Goal: Task Accomplishment & Management: Manage account settings

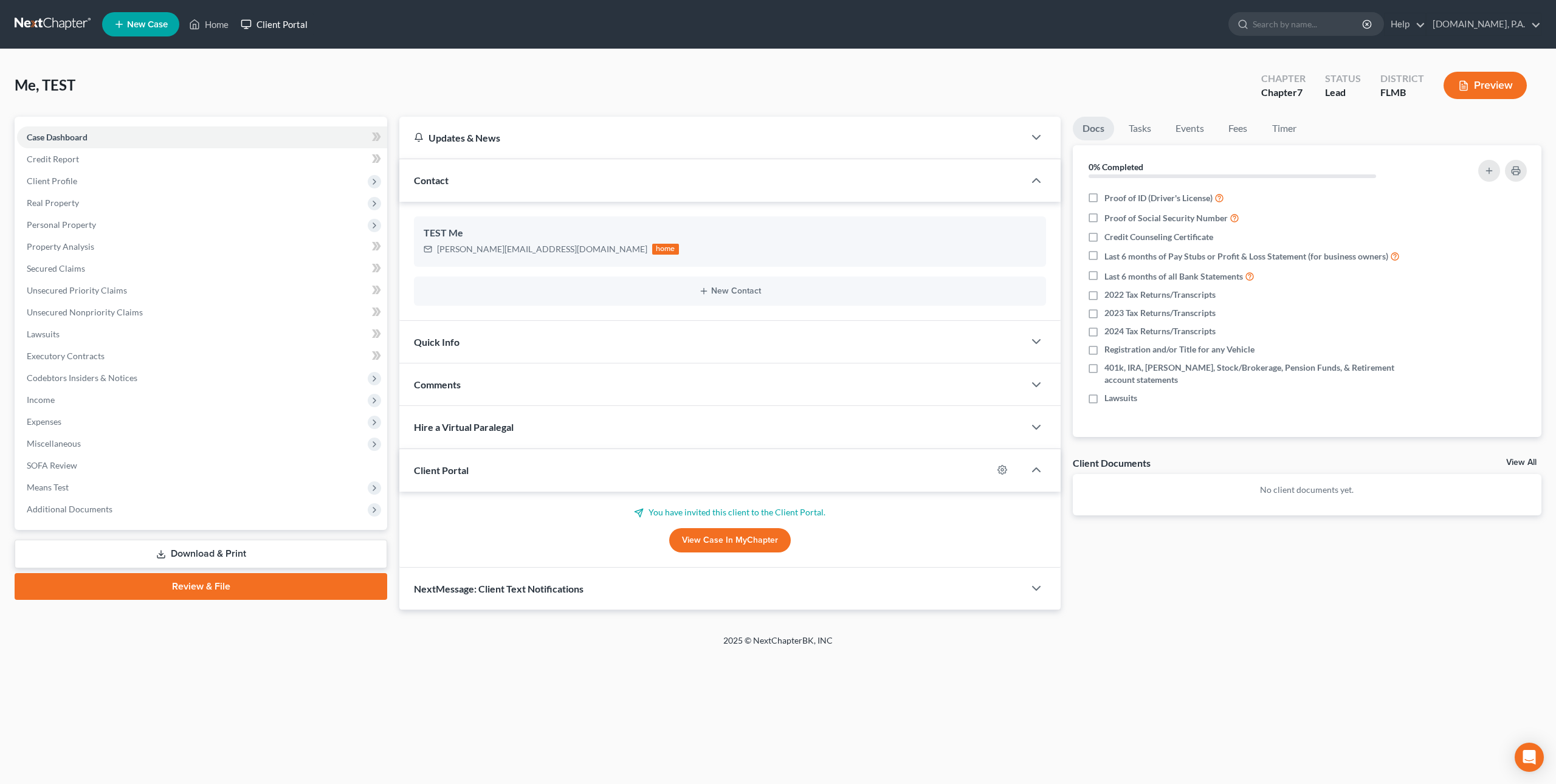
click at [254, 19] on link "Client Portal" at bounding box center [274, 24] width 79 height 22
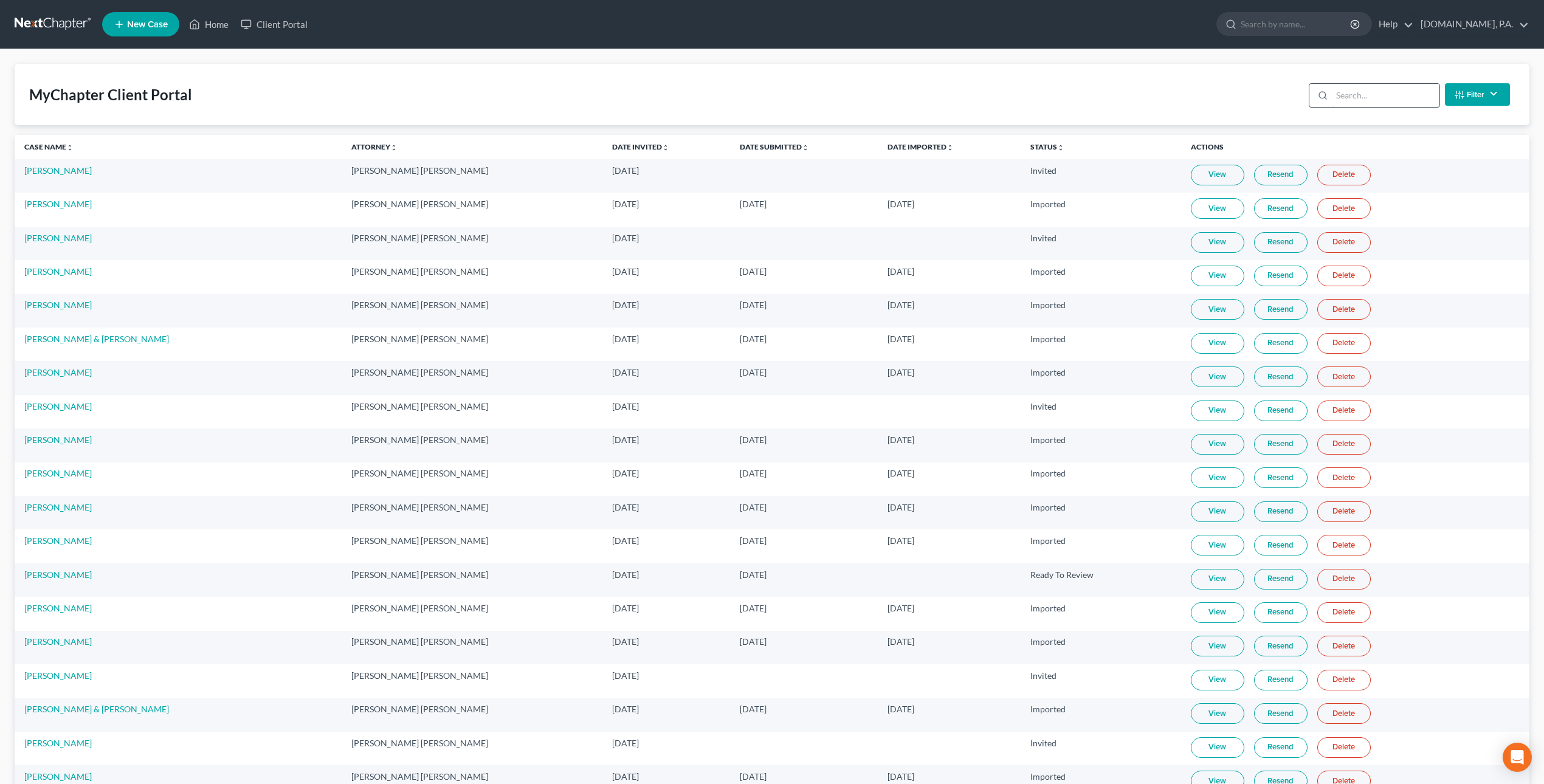
click at [1359, 92] on input "search" at bounding box center [1385, 95] width 108 height 23
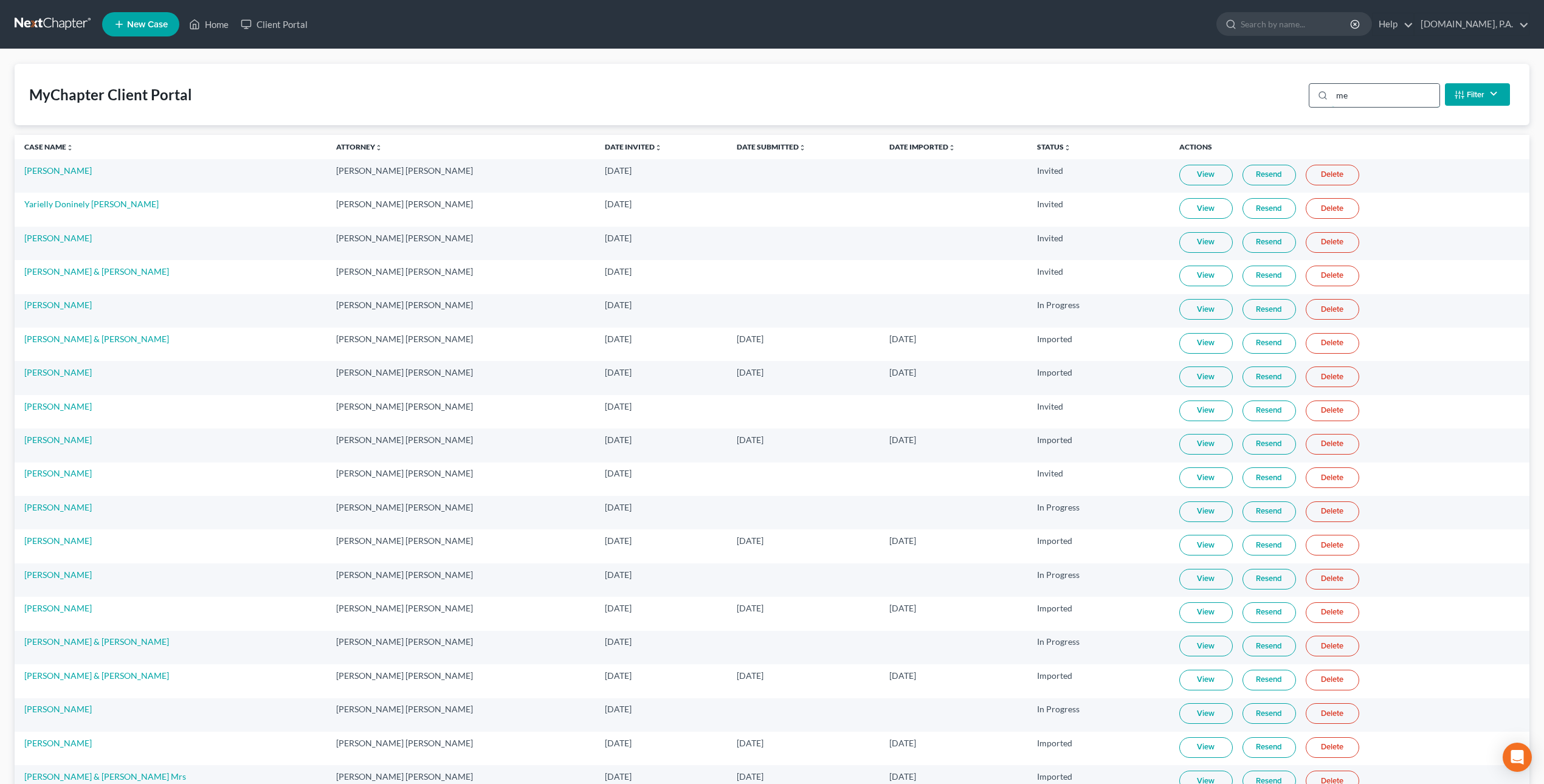
type input "m"
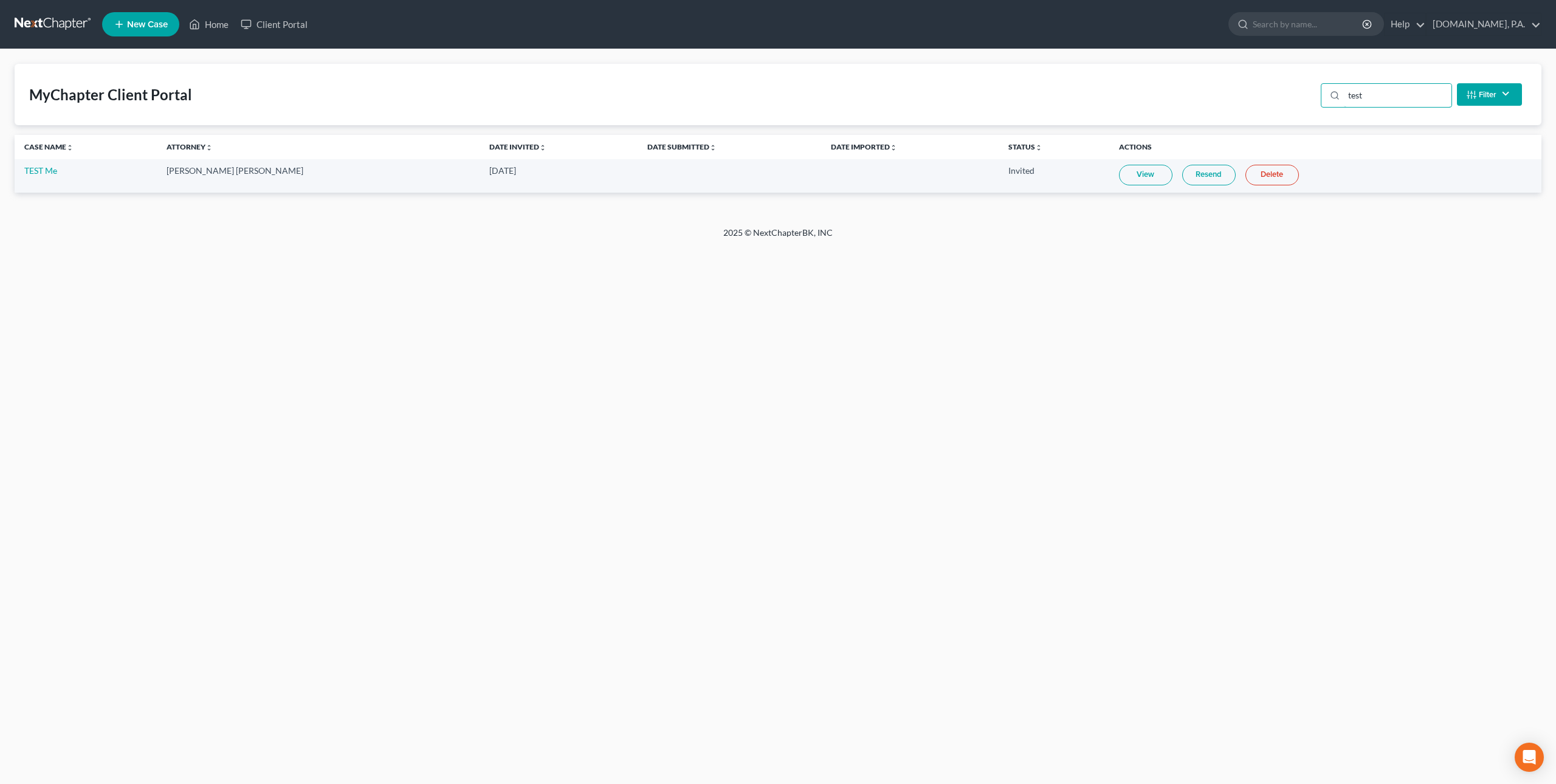
type input "test"
click at [1182, 174] on link "Resend" at bounding box center [1208, 175] width 54 height 21
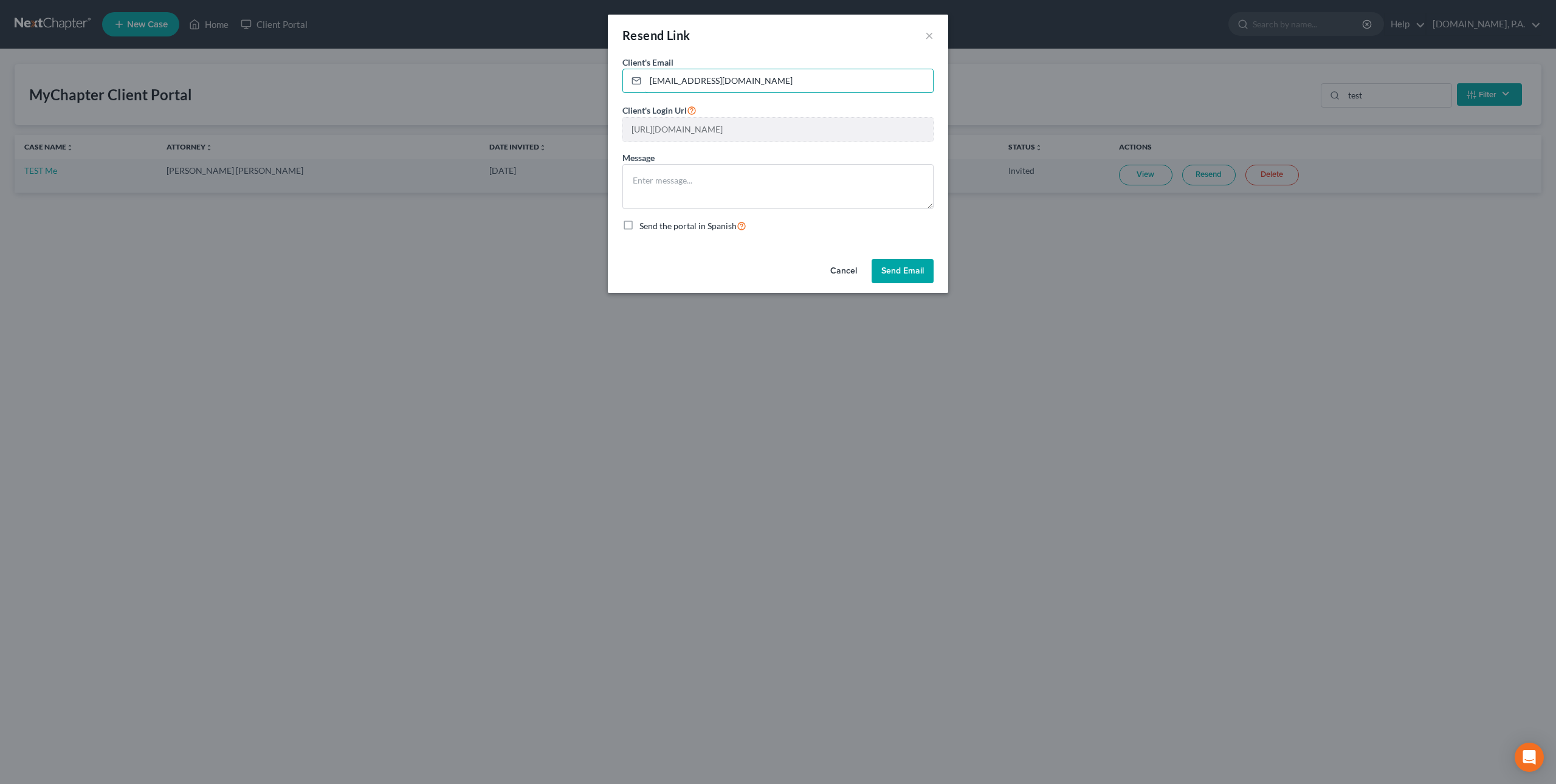
drag, startPoint x: 692, startPoint y: 84, endPoint x: 578, endPoint y: 76, distance: 114.3
click at [578, 76] on div "Resend Link × Client's Email * [EMAIL_ADDRESS][DOMAIN_NAME] Client's Login Url …" at bounding box center [778, 392] width 1556 height 784
type input "[PERSON_NAME][EMAIL_ADDRESS][DOMAIN_NAME]"
click at [887, 271] on button "Send Email" at bounding box center [902, 271] width 62 height 24
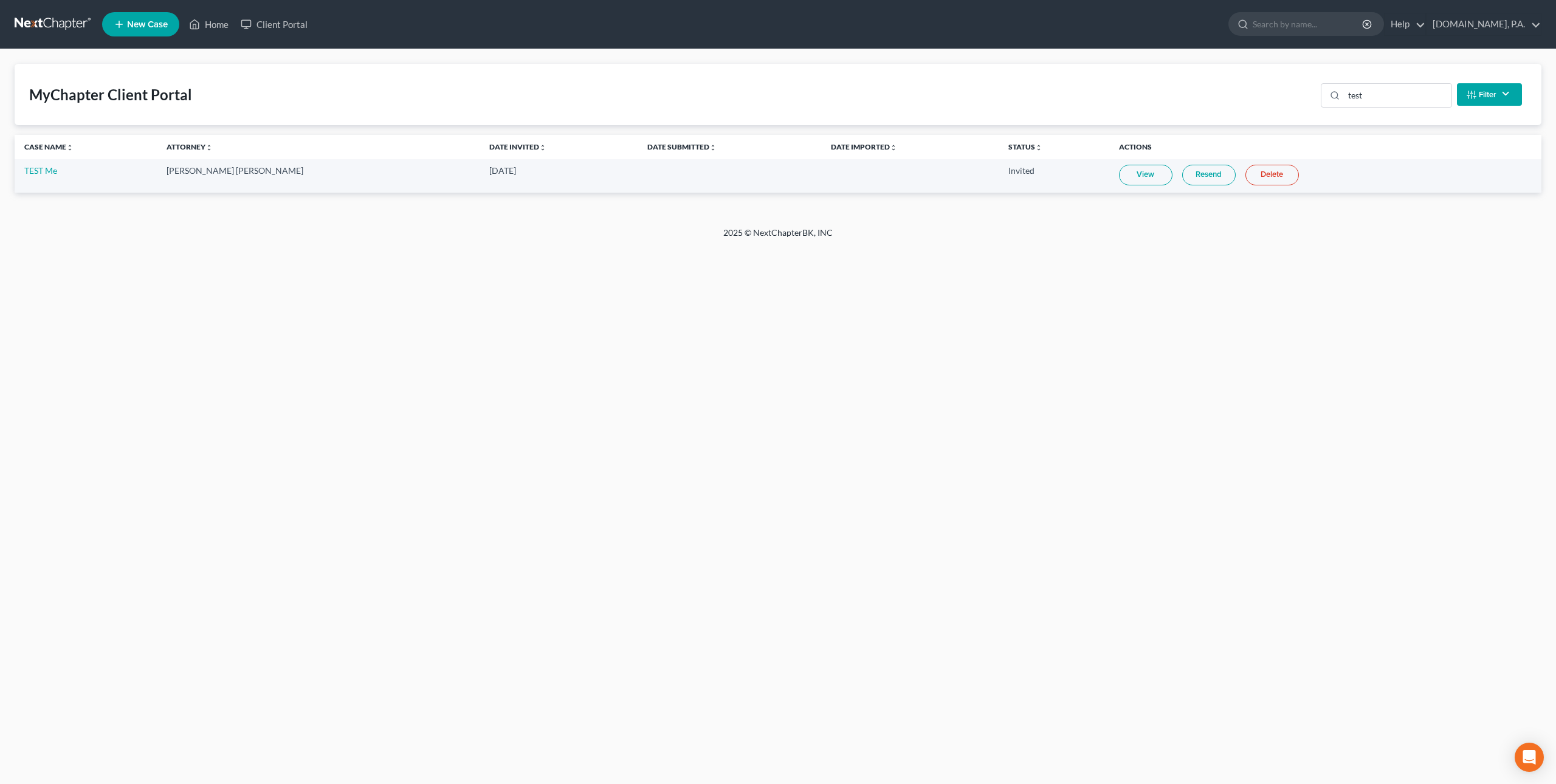
click at [1248, 174] on link "Delete" at bounding box center [1272, 175] width 54 height 21
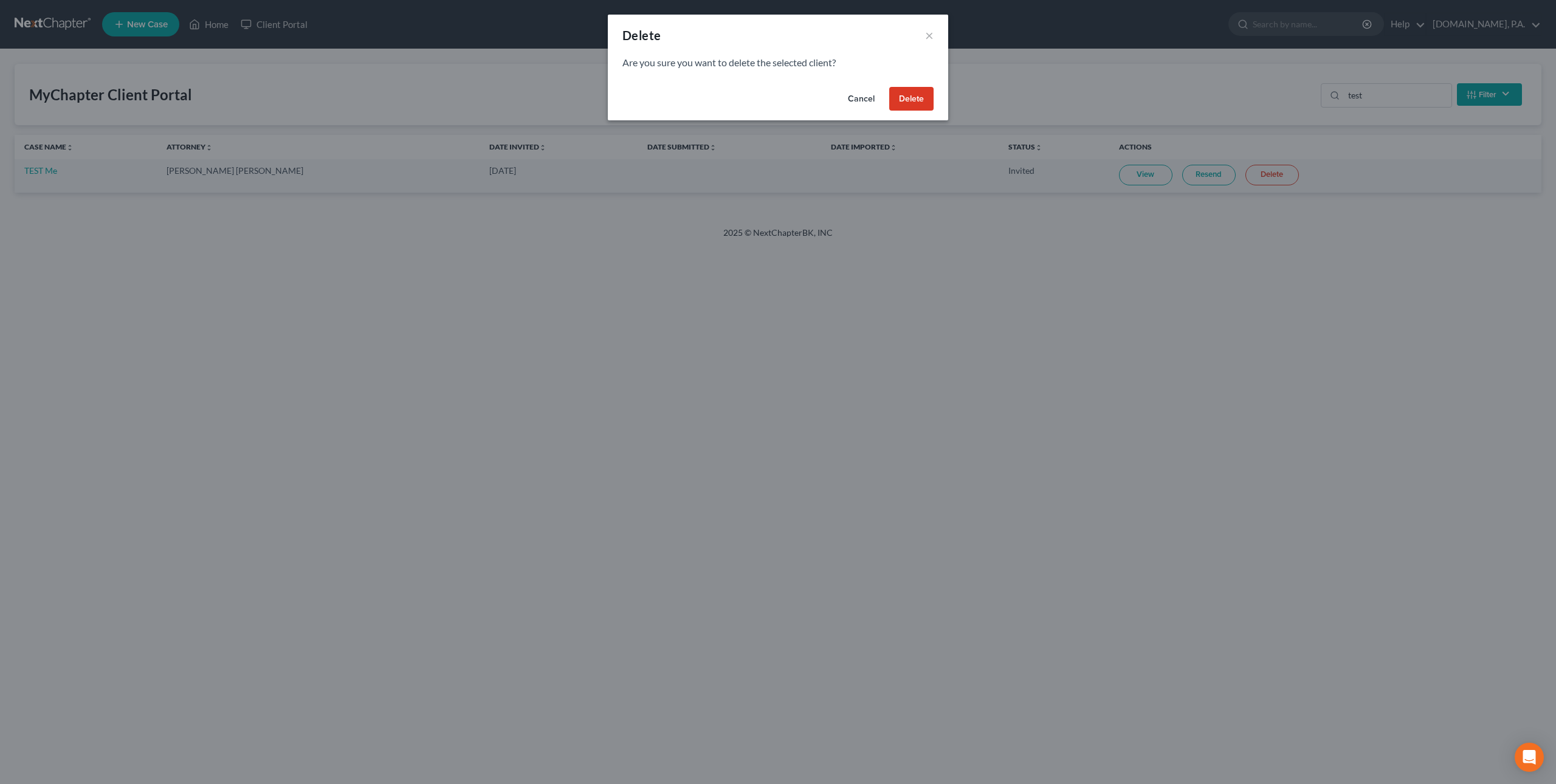
click at [912, 97] on button "Delete" at bounding box center [911, 99] width 44 height 24
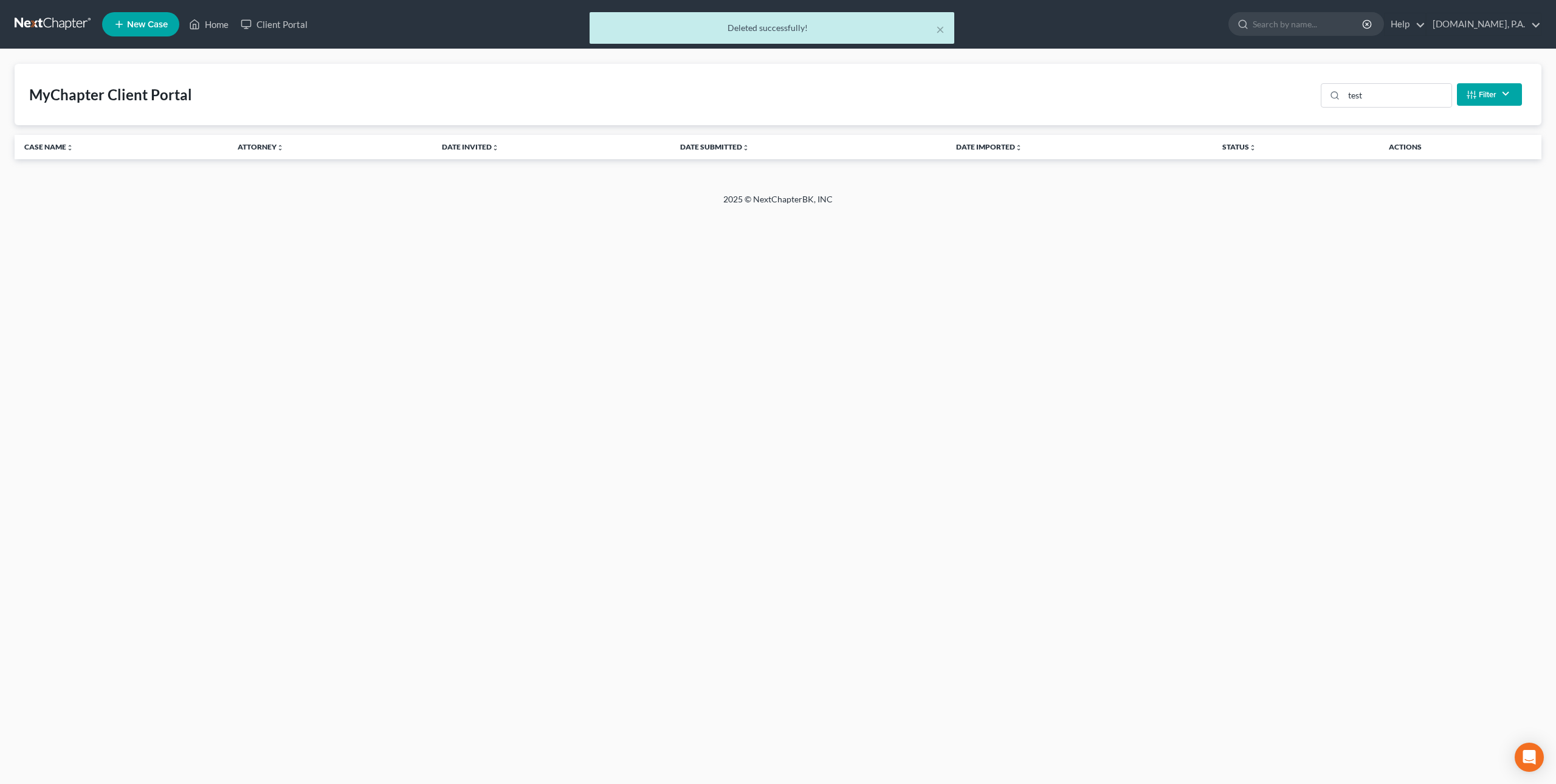
click at [140, 22] on div "× Deleted successfully!" at bounding box center [771, 31] width 1556 height 38
click at [136, 27] on div "× Deleted successfully!" at bounding box center [771, 31] width 1556 height 38
click at [139, 26] on div "× Deleted successfully!" at bounding box center [771, 31] width 1556 height 38
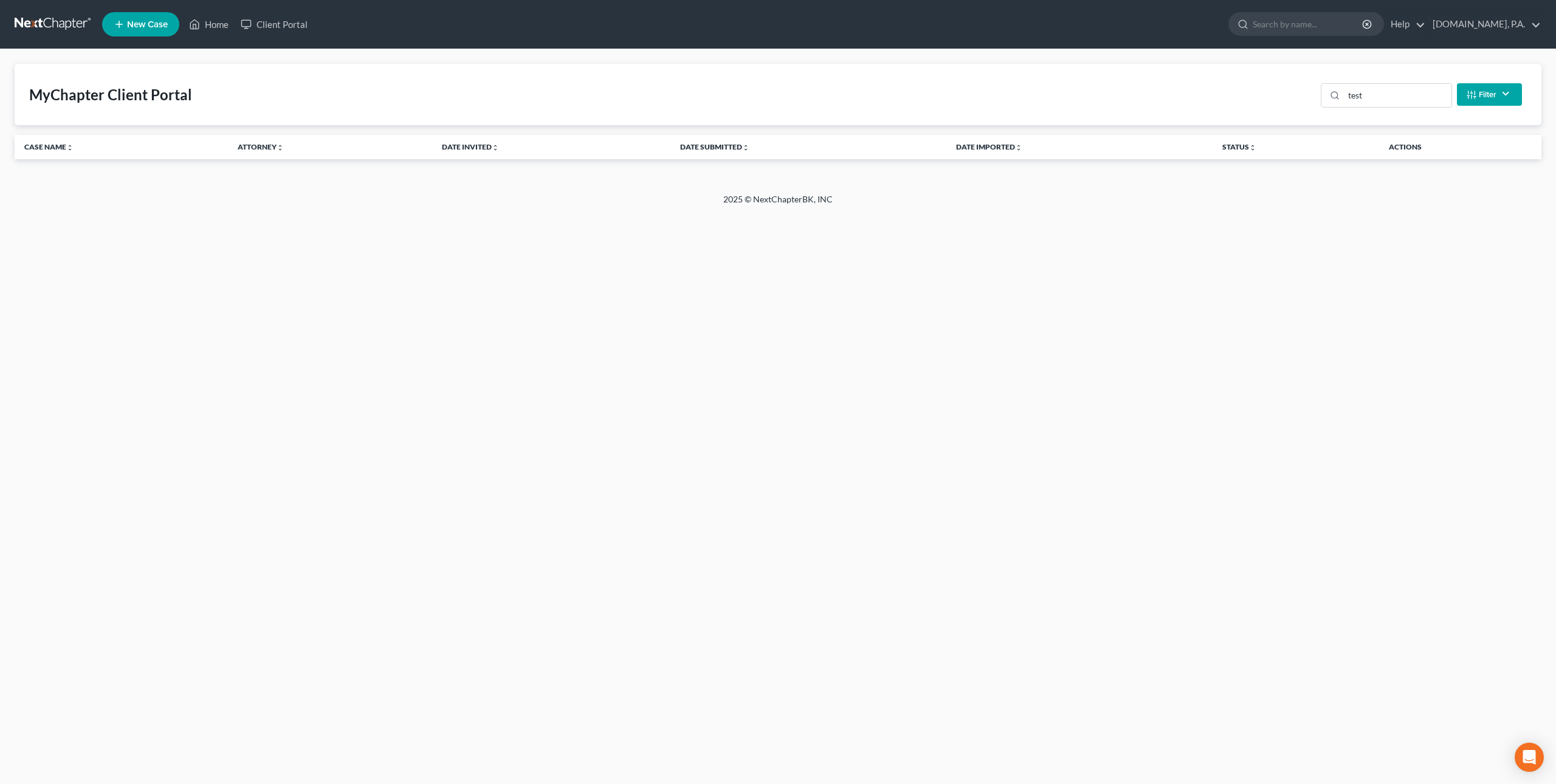
click at [131, 16] on link "New Case" at bounding box center [141, 24] width 77 height 24
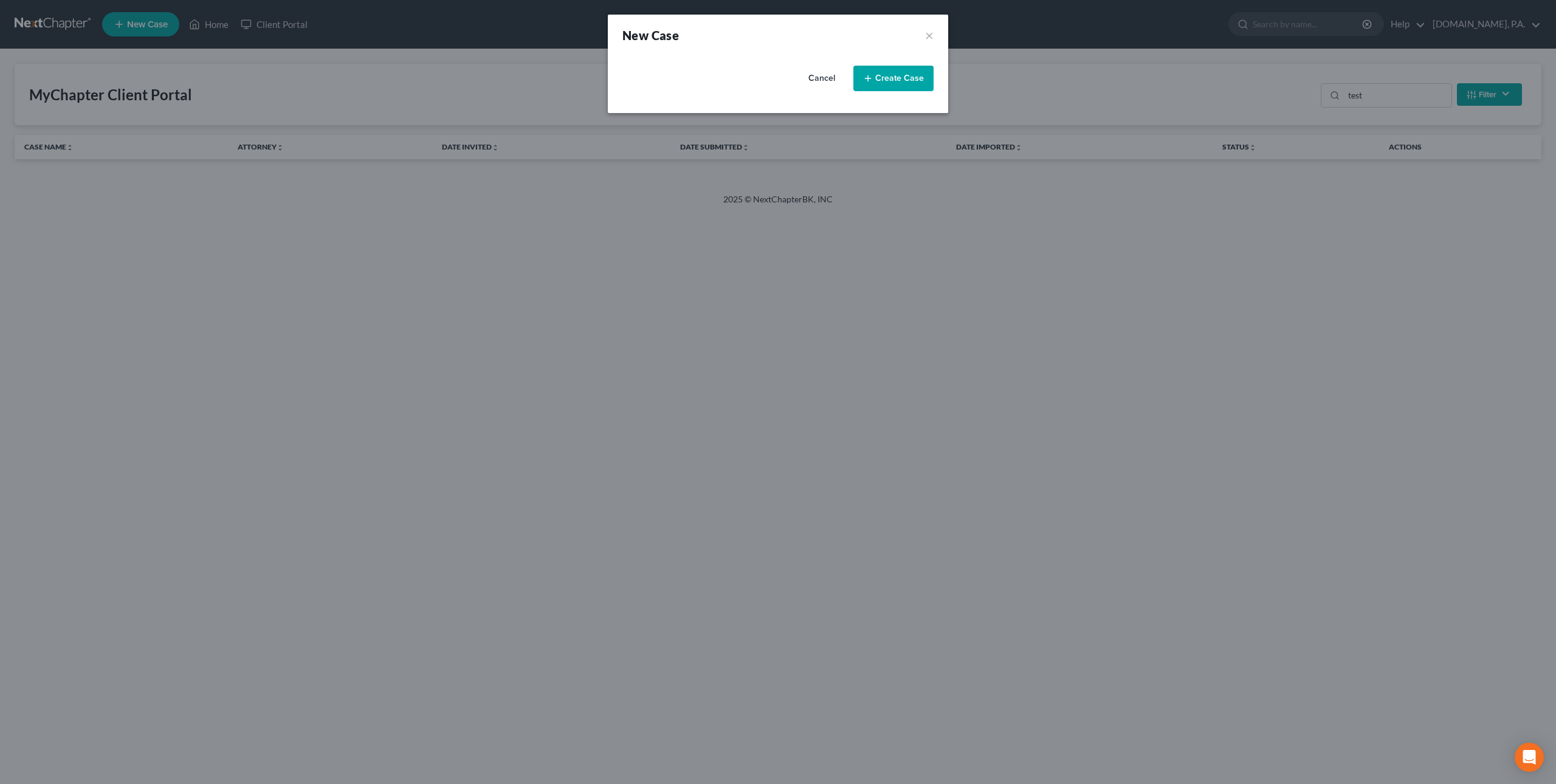
select select "15"
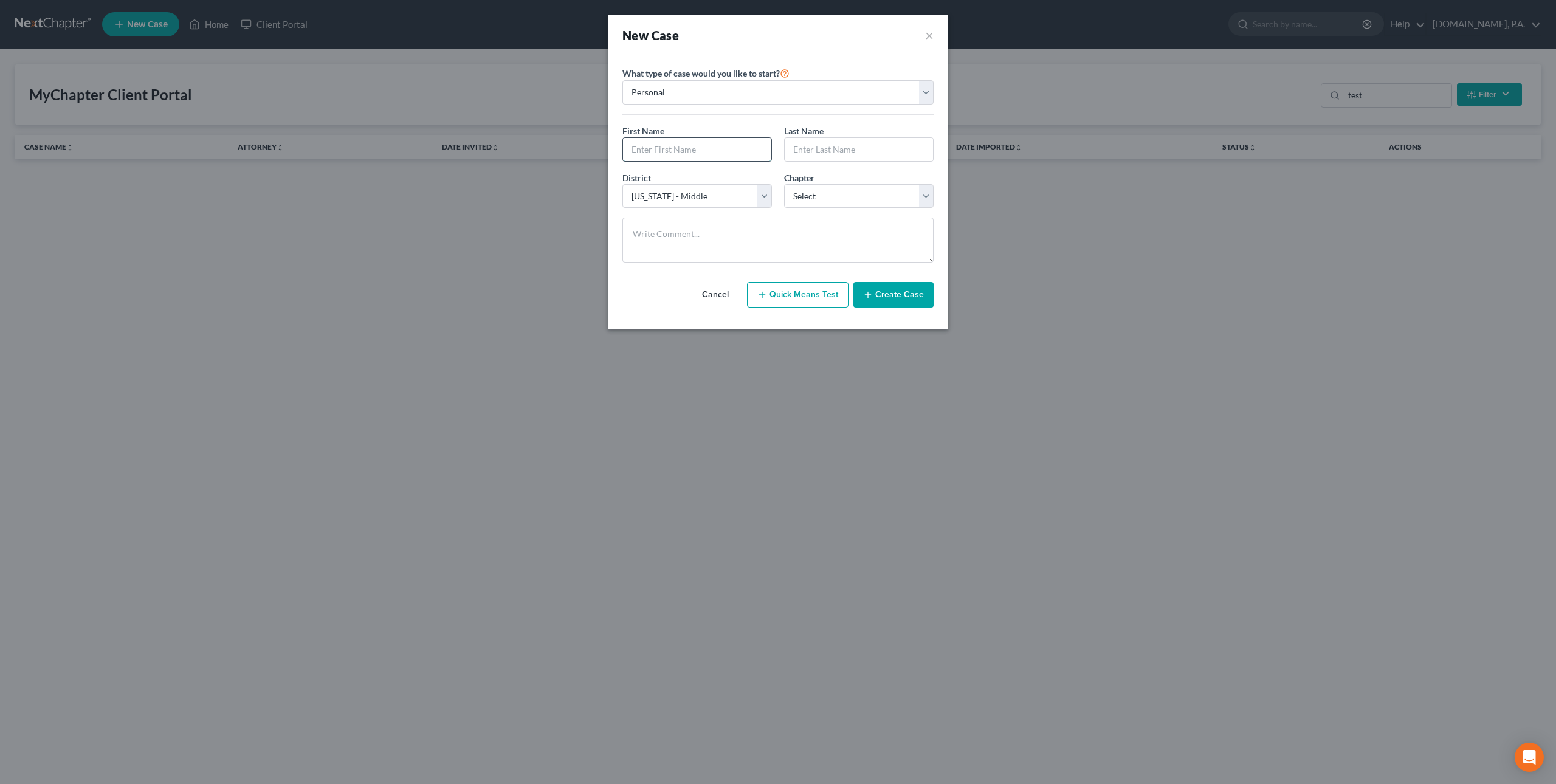
click at [679, 148] on input "text" at bounding box center [697, 149] width 149 height 23
type input "Test"
type input "Me"
click at [822, 192] on select "Select 7 11 12 13" at bounding box center [858, 196] width 149 height 24
select select "0"
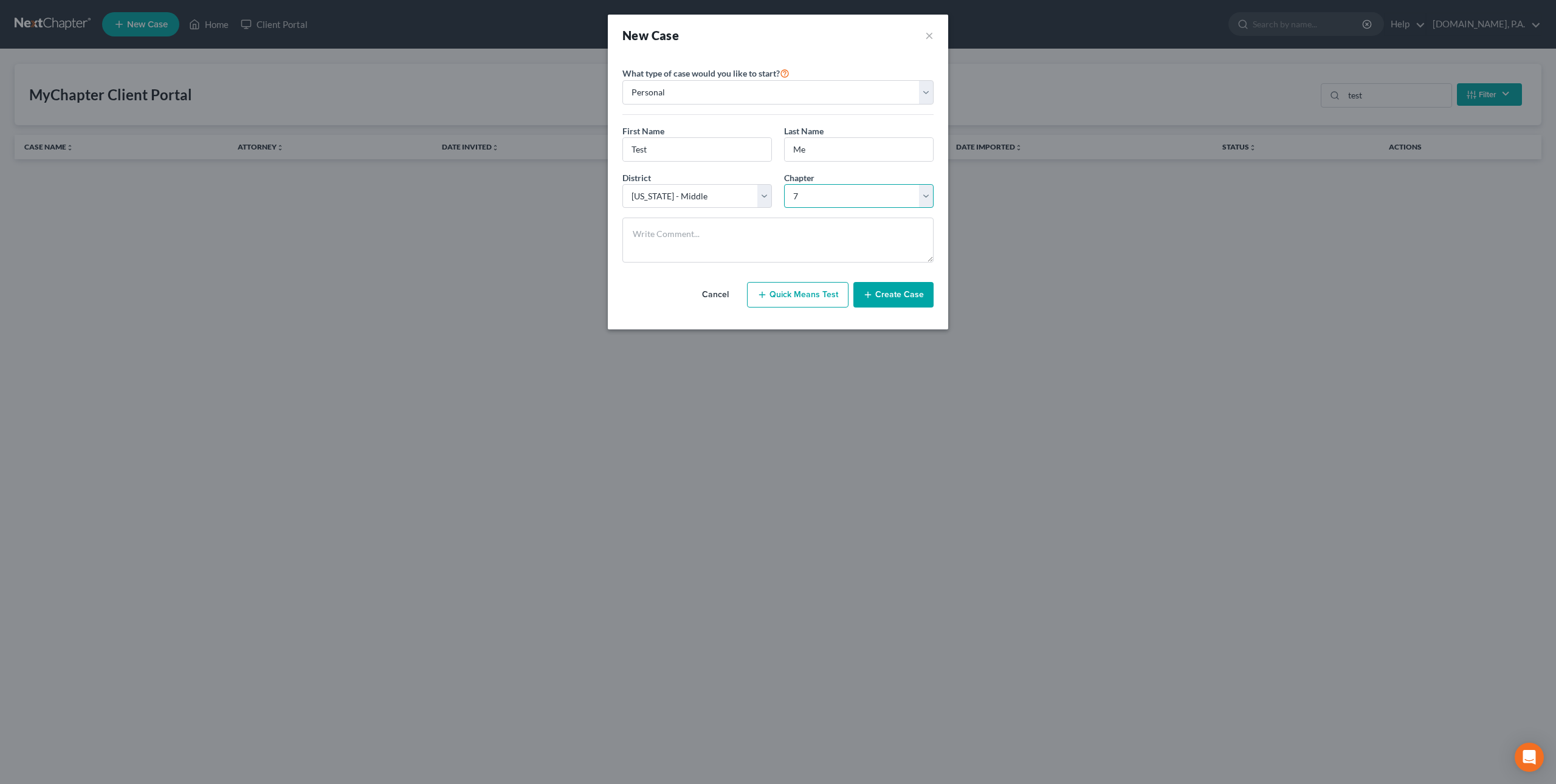
click at [784, 185] on select "Select 7 11 12 13" at bounding box center [858, 196] width 149 height 24
click at [880, 301] on button "Create Case" at bounding box center [893, 295] width 80 height 26
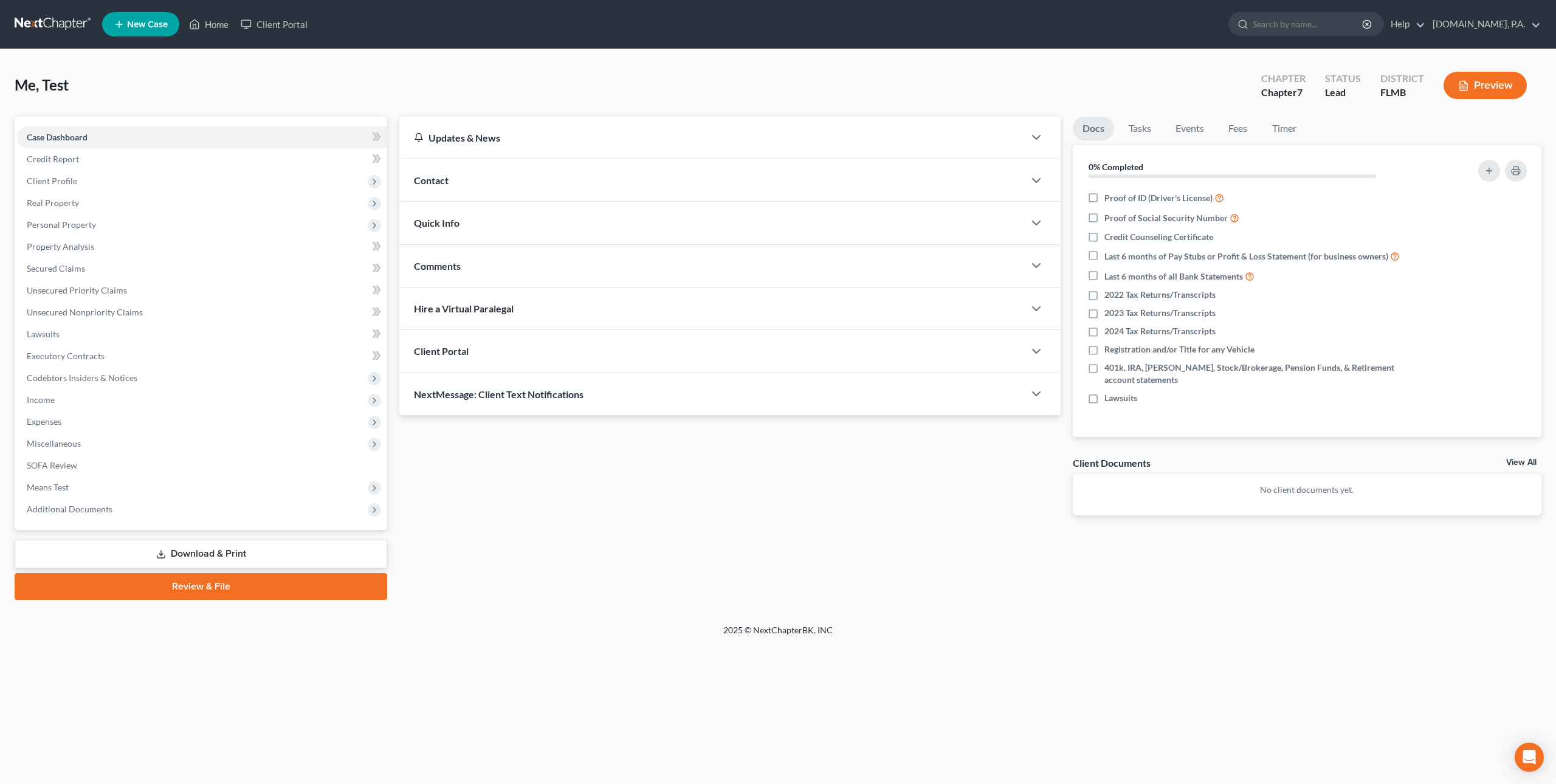
click at [445, 174] on span "Contact" at bounding box center [431, 180] width 35 height 11
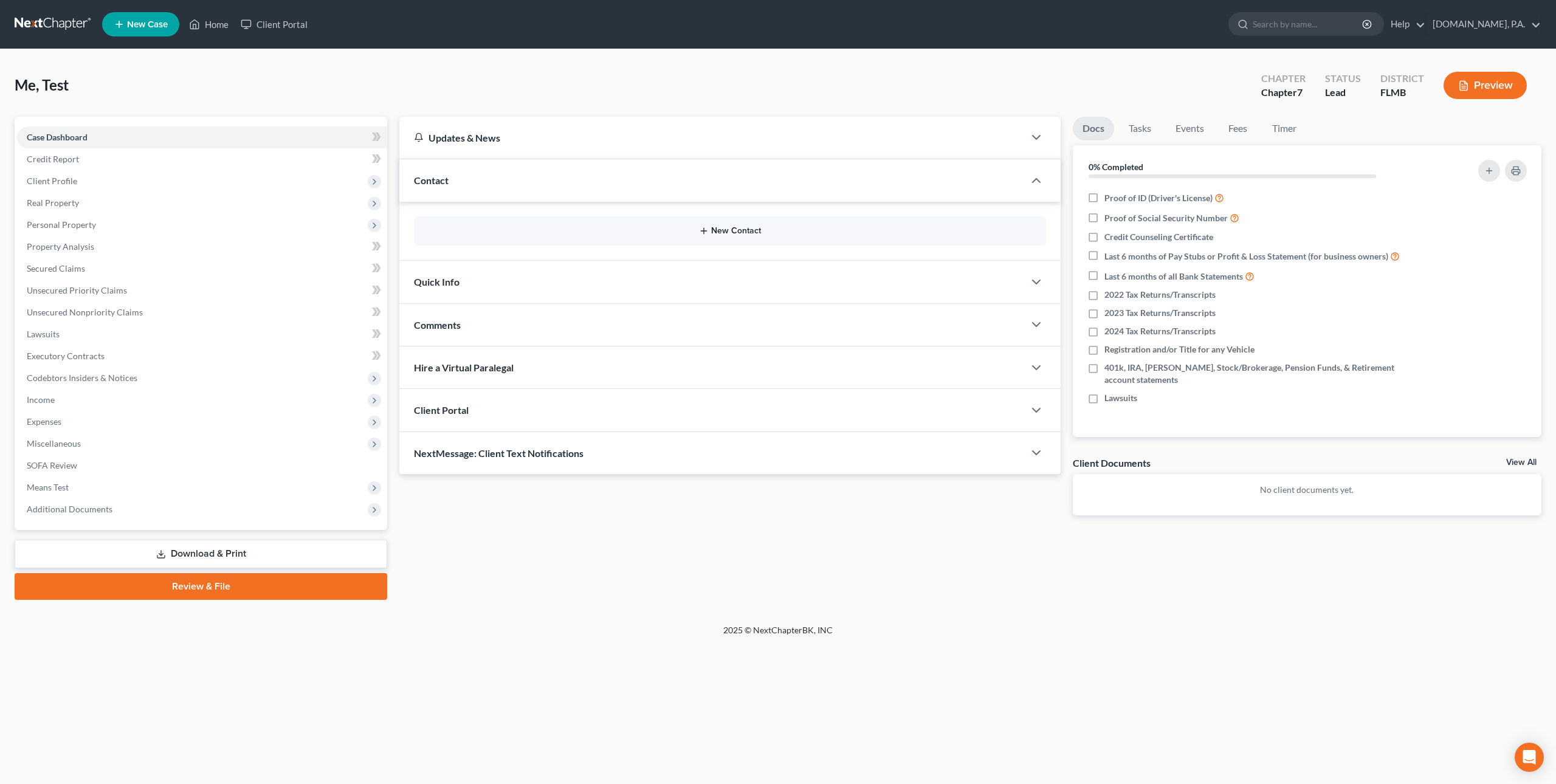
click at [742, 230] on button "New Contact" at bounding box center [730, 231] width 613 height 10
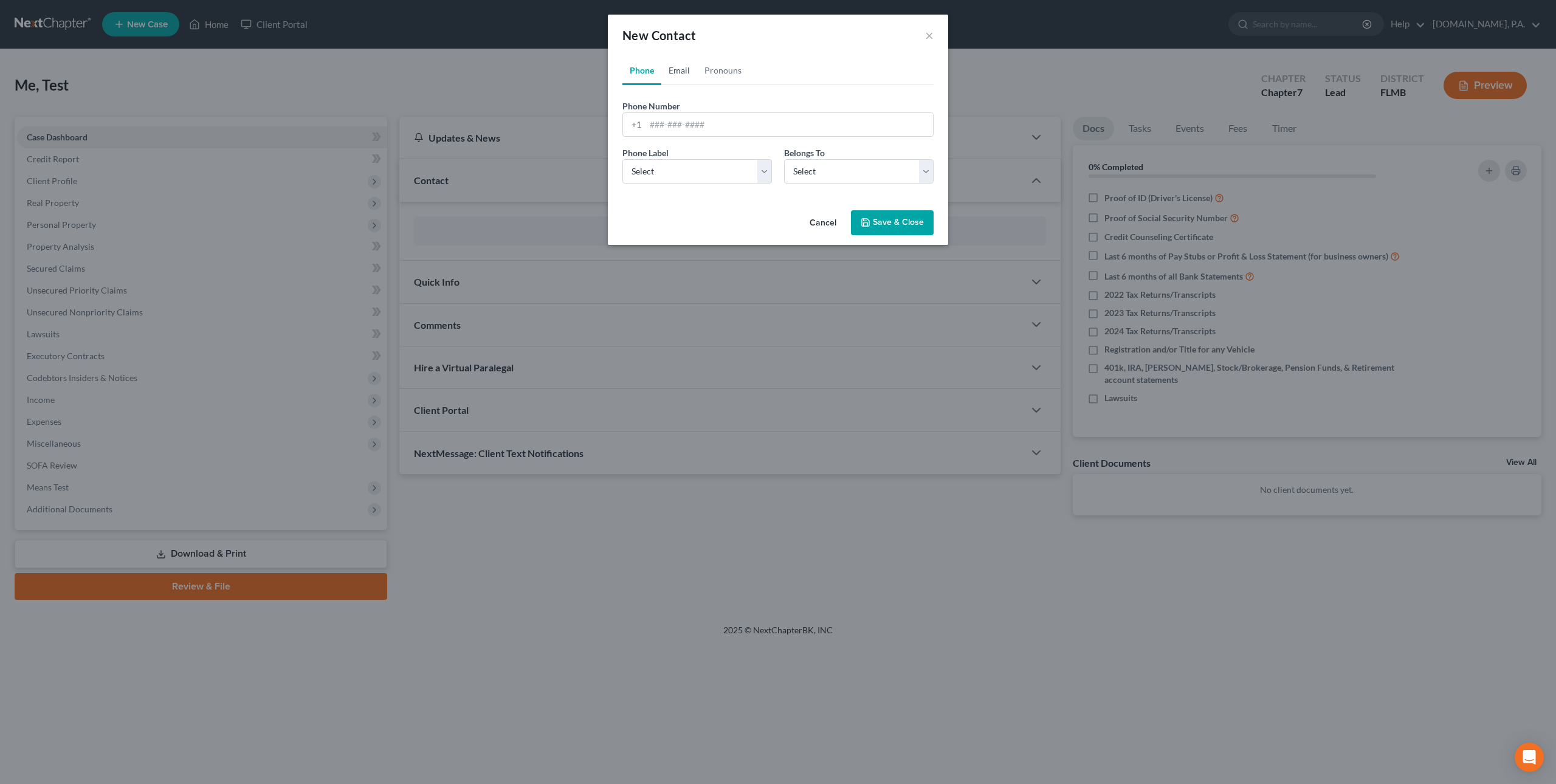
click at [681, 66] on link "Email" at bounding box center [679, 70] width 36 height 29
click at [701, 128] on input "email" at bounding box center [789, 124] width 288 height 23
type input "[PERSON_NAME][EMAIL_ADDRESS][DOMAIN_NAME]"
click at [875, 223] on button "Save & Close" at bounding box center [892, 223] width 83 height 26
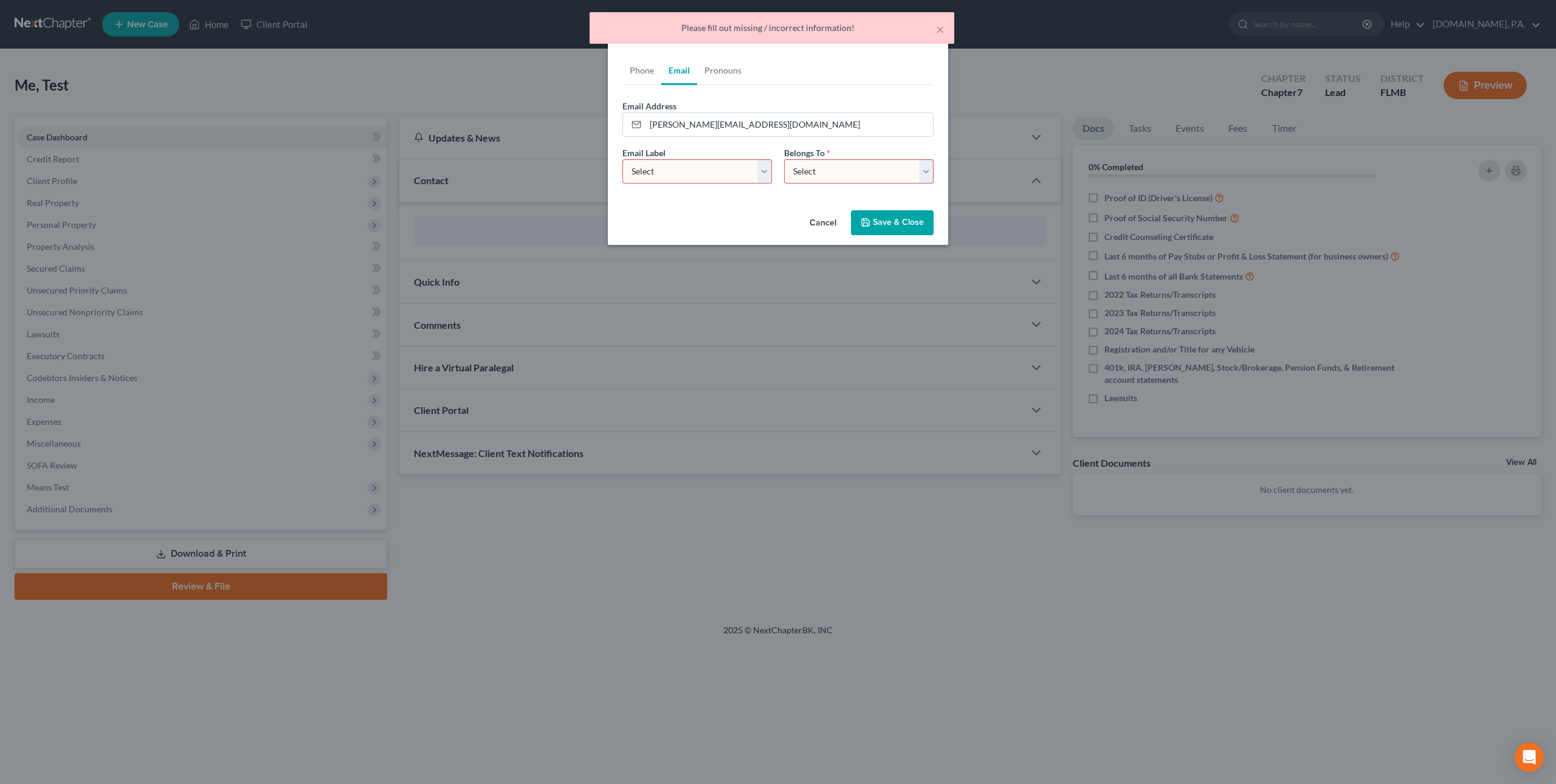
click at [749, 170] on select "Select Home Work Other" at bounding box center [696, 171] width 149 height 24
select select "0"
click at [622, 159] on select "Select Home Work Other" at bounding box center [696, 171] width 149 height 24
click at [803, 176] on select "Select Client Other" at bounding box center [858, 171] width 149 height 24
select select "0"
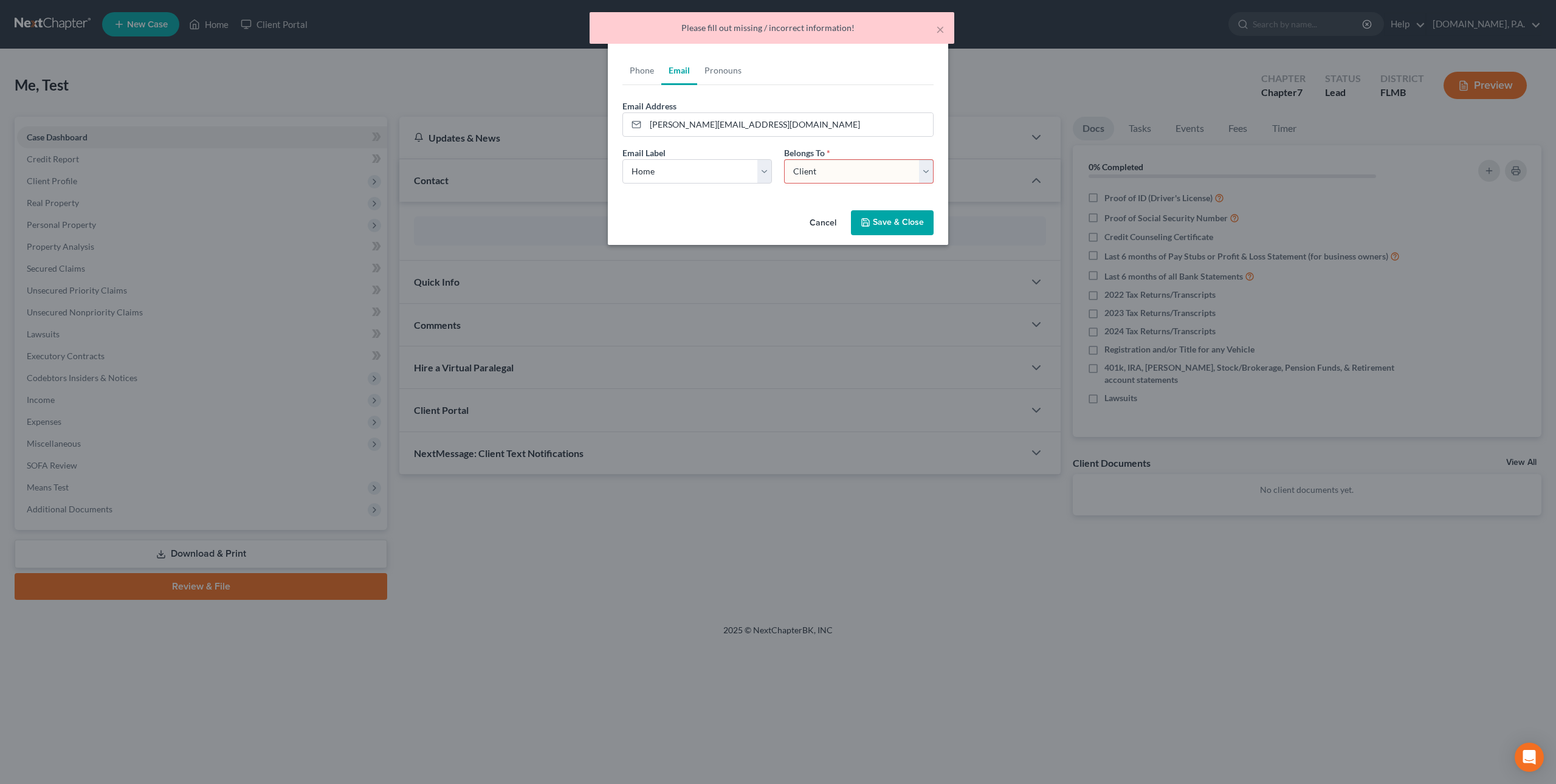
click at [784, 159] on select "Select Client Other" at bounding box center [858, 171] width 149 height 24
click at [870, 217] on button "Save & Close" at bounding box center [892, 223] width 83 height 26
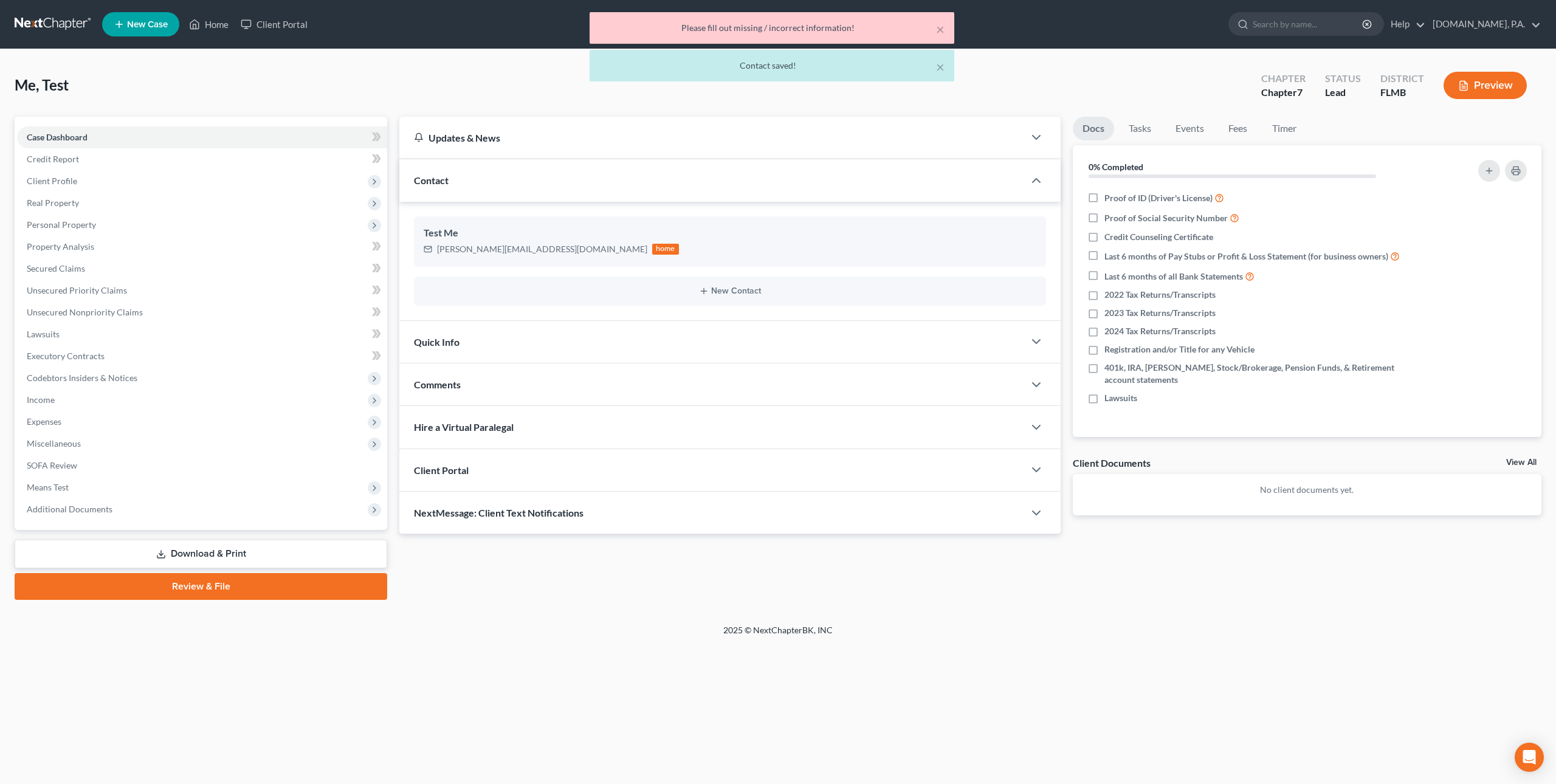
click at [520, 463] on div "Client Portal" at bounding box center [711, 470] width 625 height 42
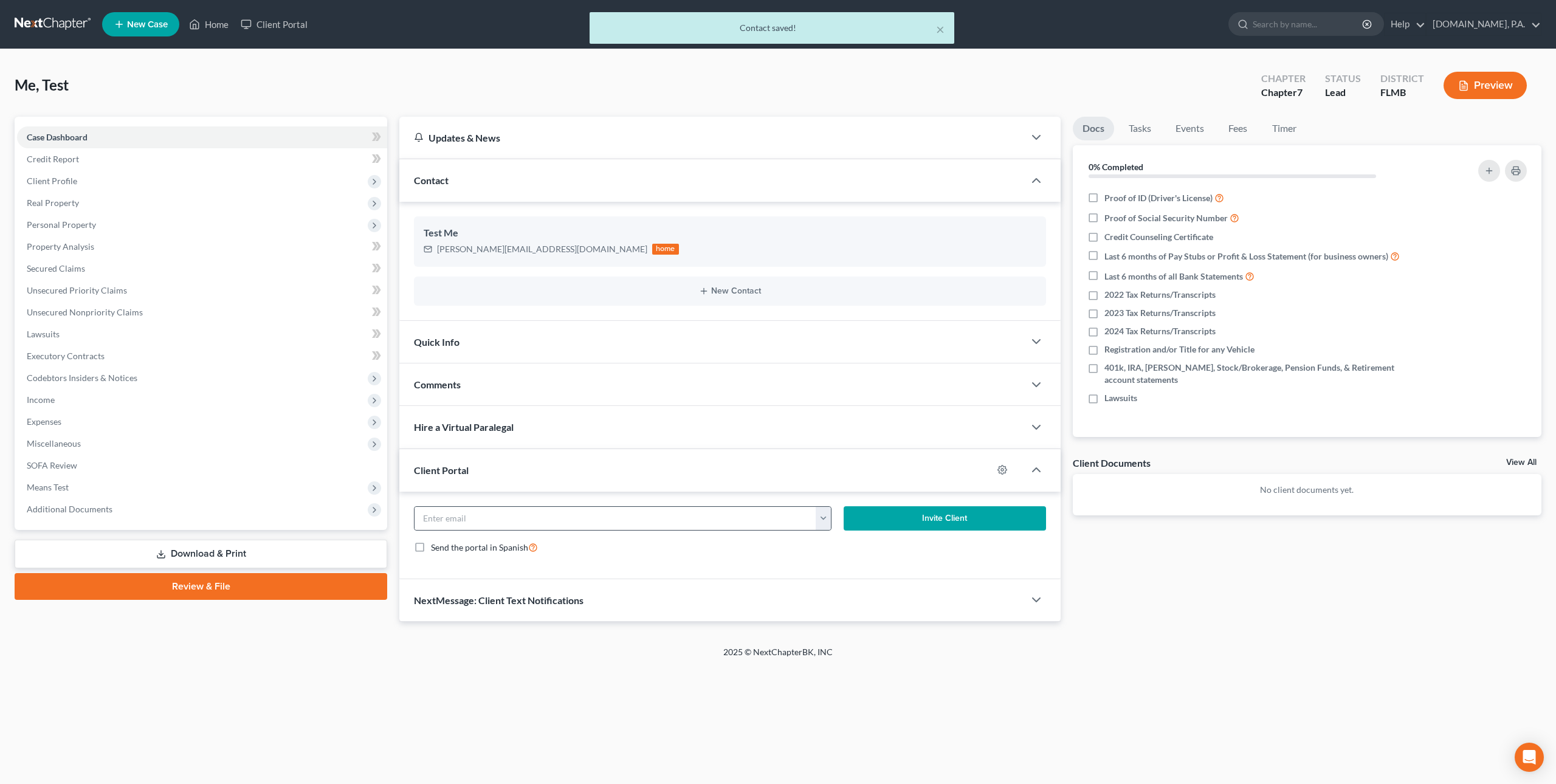
click at [828, 516] on button "button" at bounding box center [823, 518] width 15 height 23
click at [832, 545] on link "[PERSON_NAME][EMAIL_ADDRESS][DOMAIN_NAME]" at bounding box center [931, 545] width 234 height 21
type input "[PERSON_NAME][EMAIL_ADDRESS][DOMAIN_NAME]"
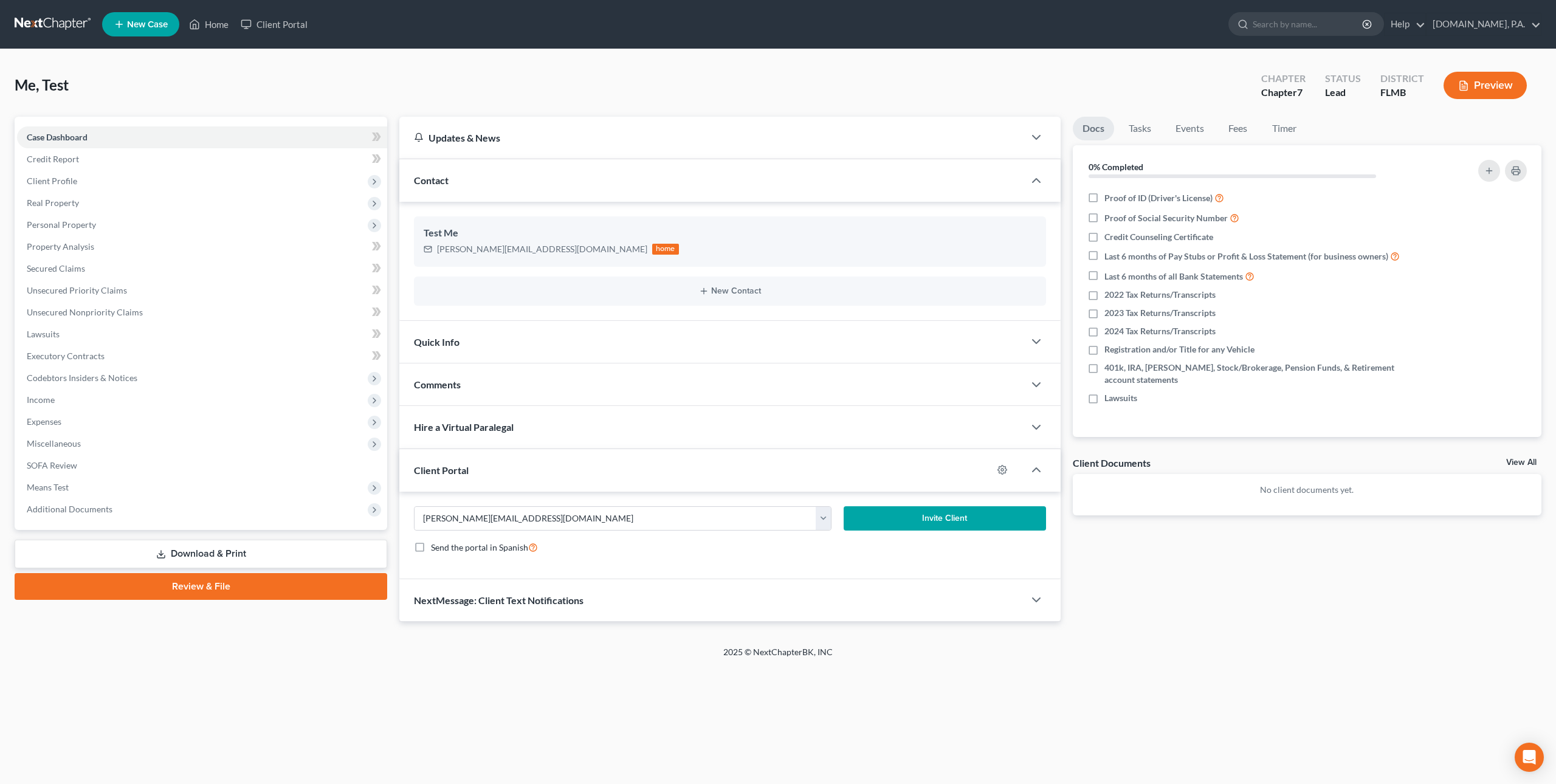
click at [933, 516] on button "Invite Client" at bounding box center [944, 518] width 202 height 24
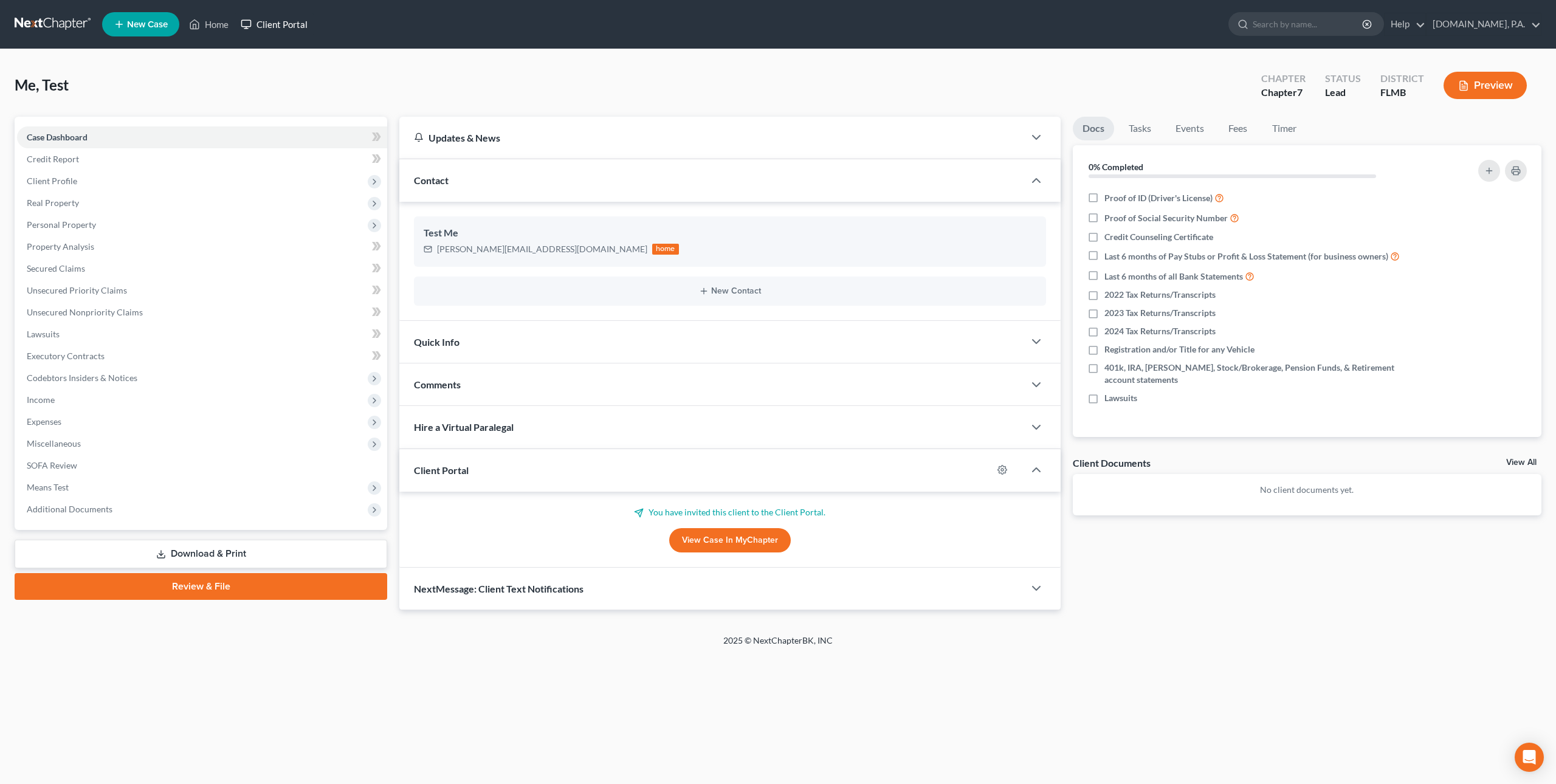
click at [259, 19] on link "Client Portal" at bounding box center [274, 24] width 79 height 22
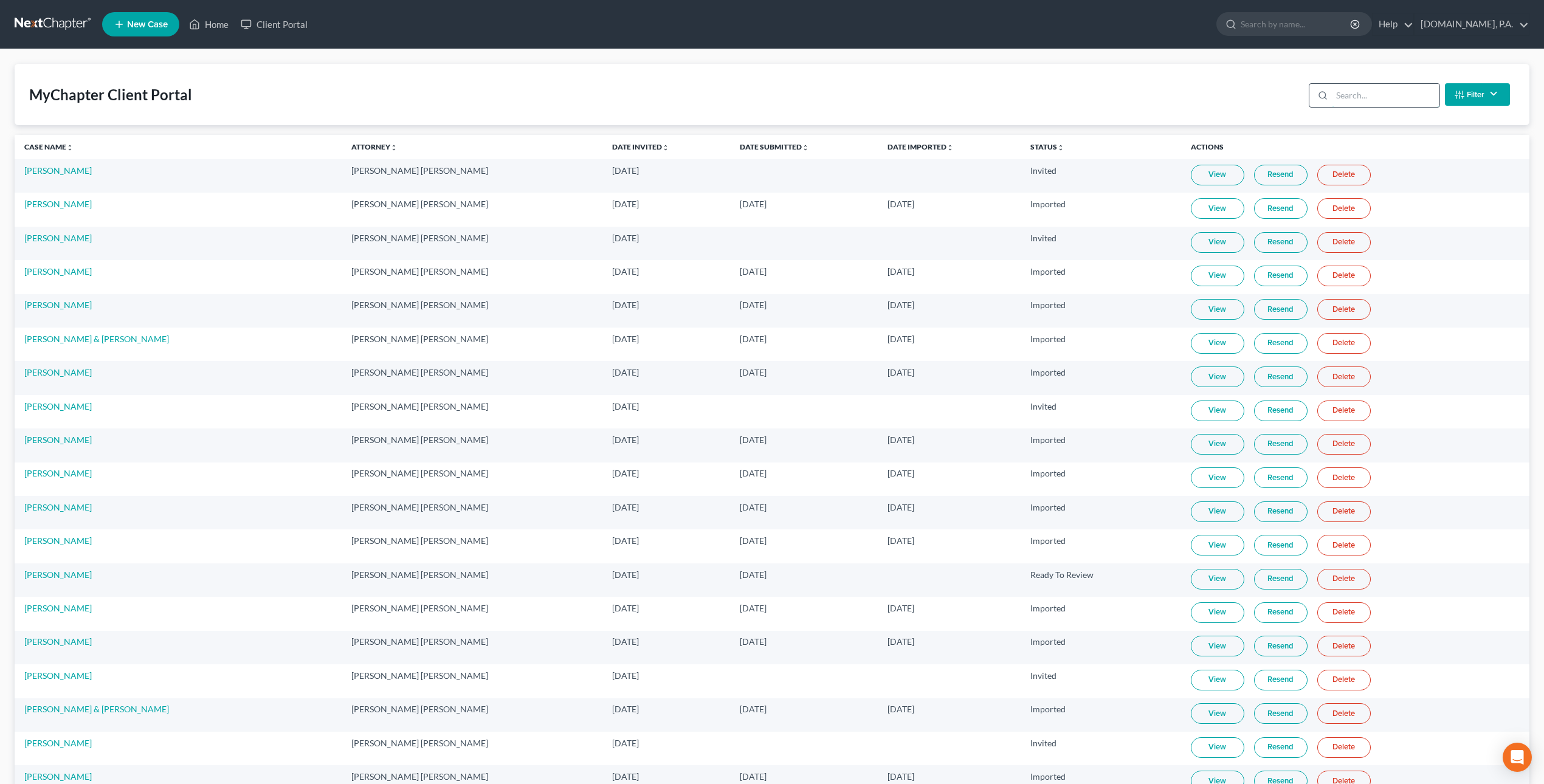
click at [1363, 94] on input "search" at bounding box center [1385, 95] width 108 height 23
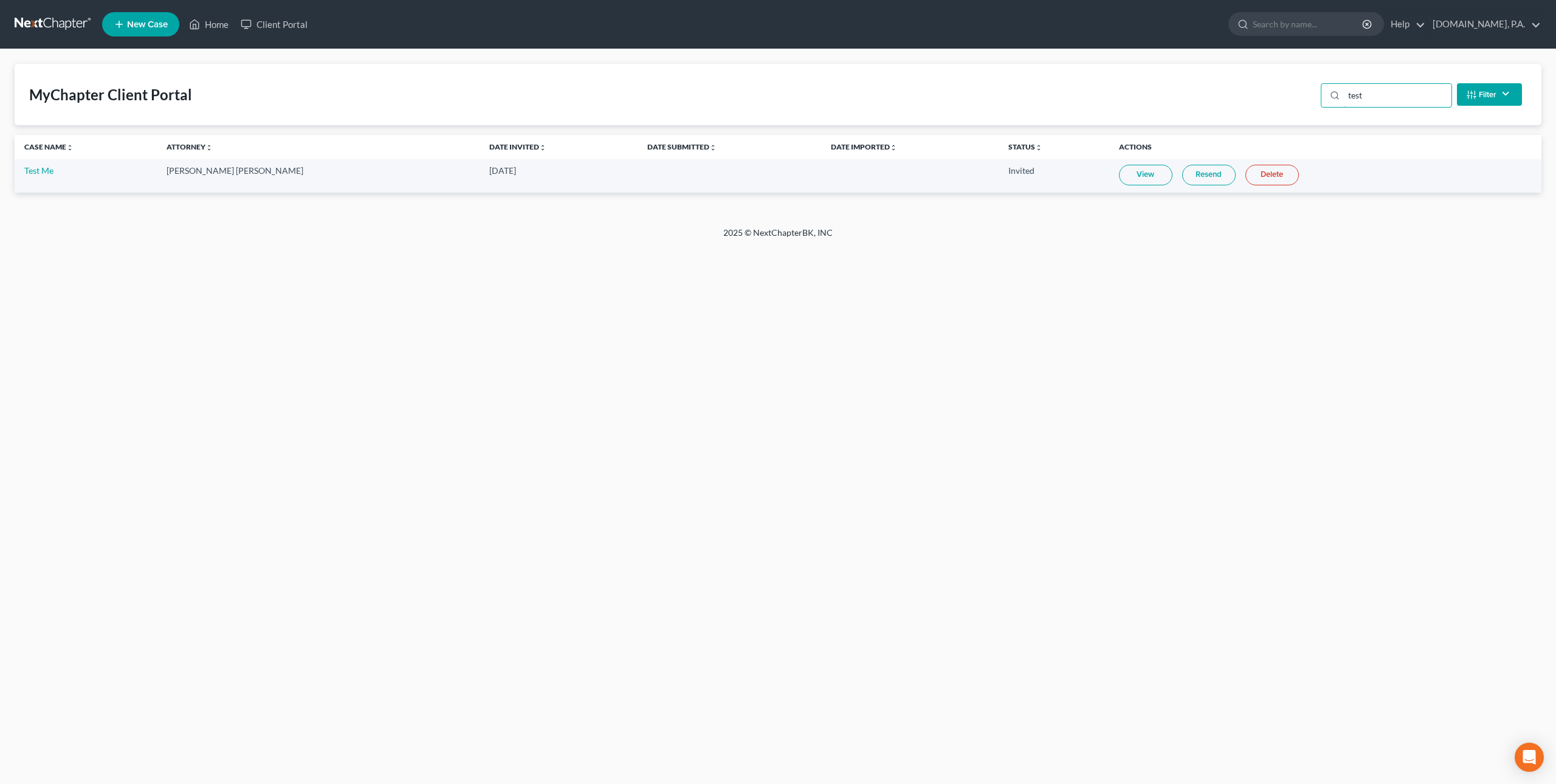
type input "test"
click at [1182, 174] on link "Resend" at bounding box center [1208, 175] width 54 height 21
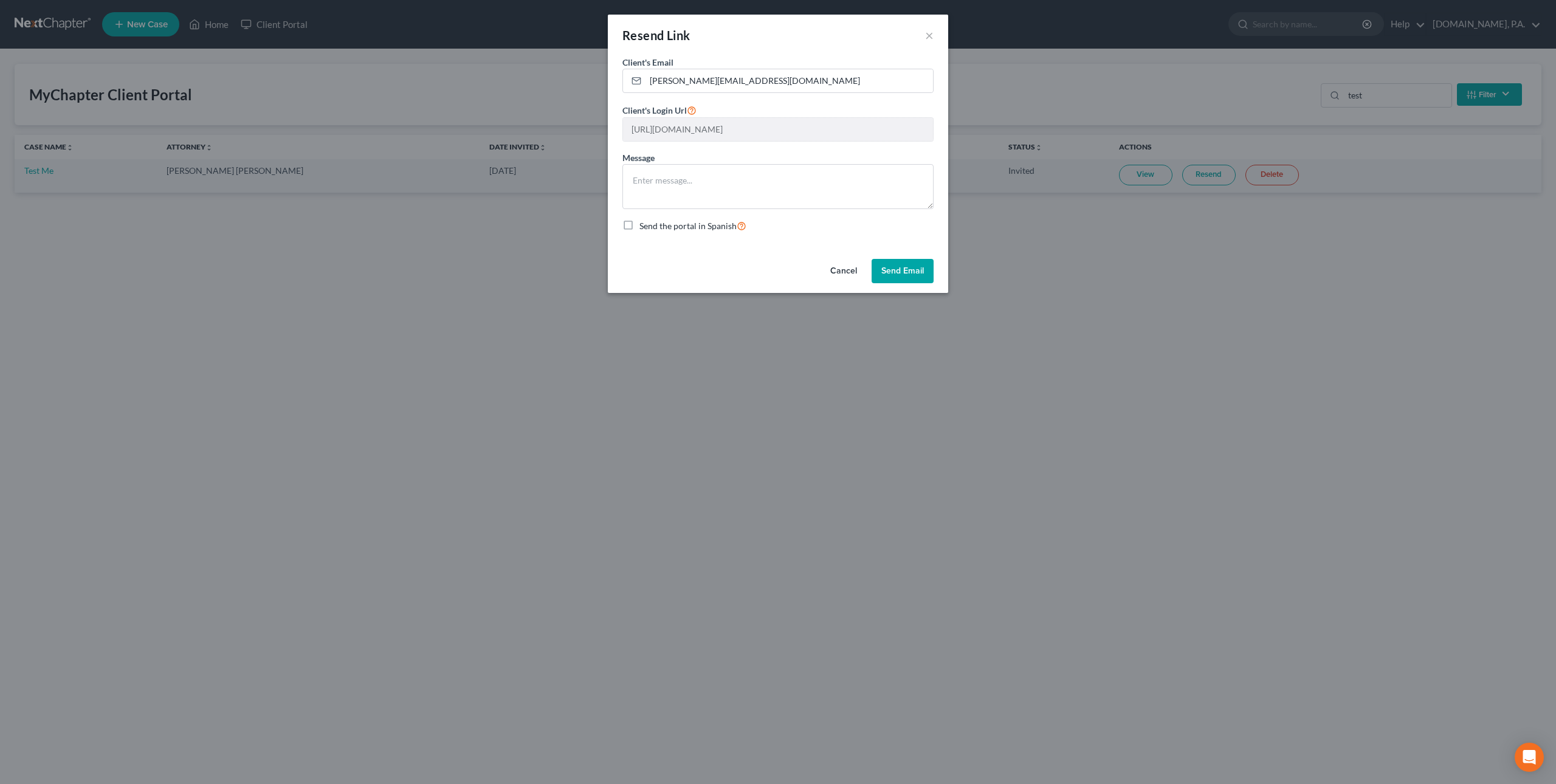
click at [908, 279] on button "Send Email" at bounding box center [902, 271] width 62 height 24
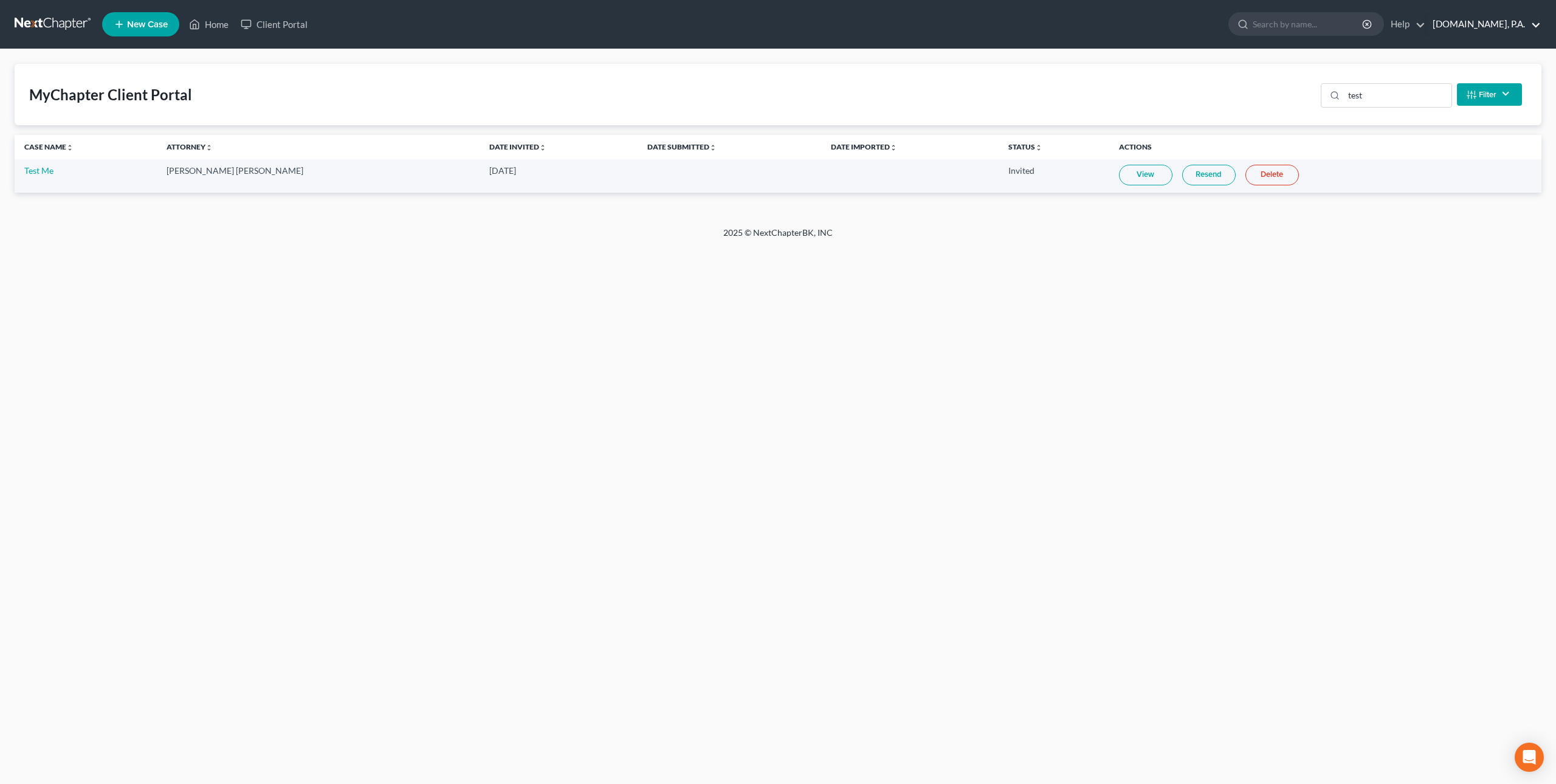
click at [1483, 26] on link "[DOMAIN_NAME], P.A." at bounding box center [1483, 24] width 114 height 22
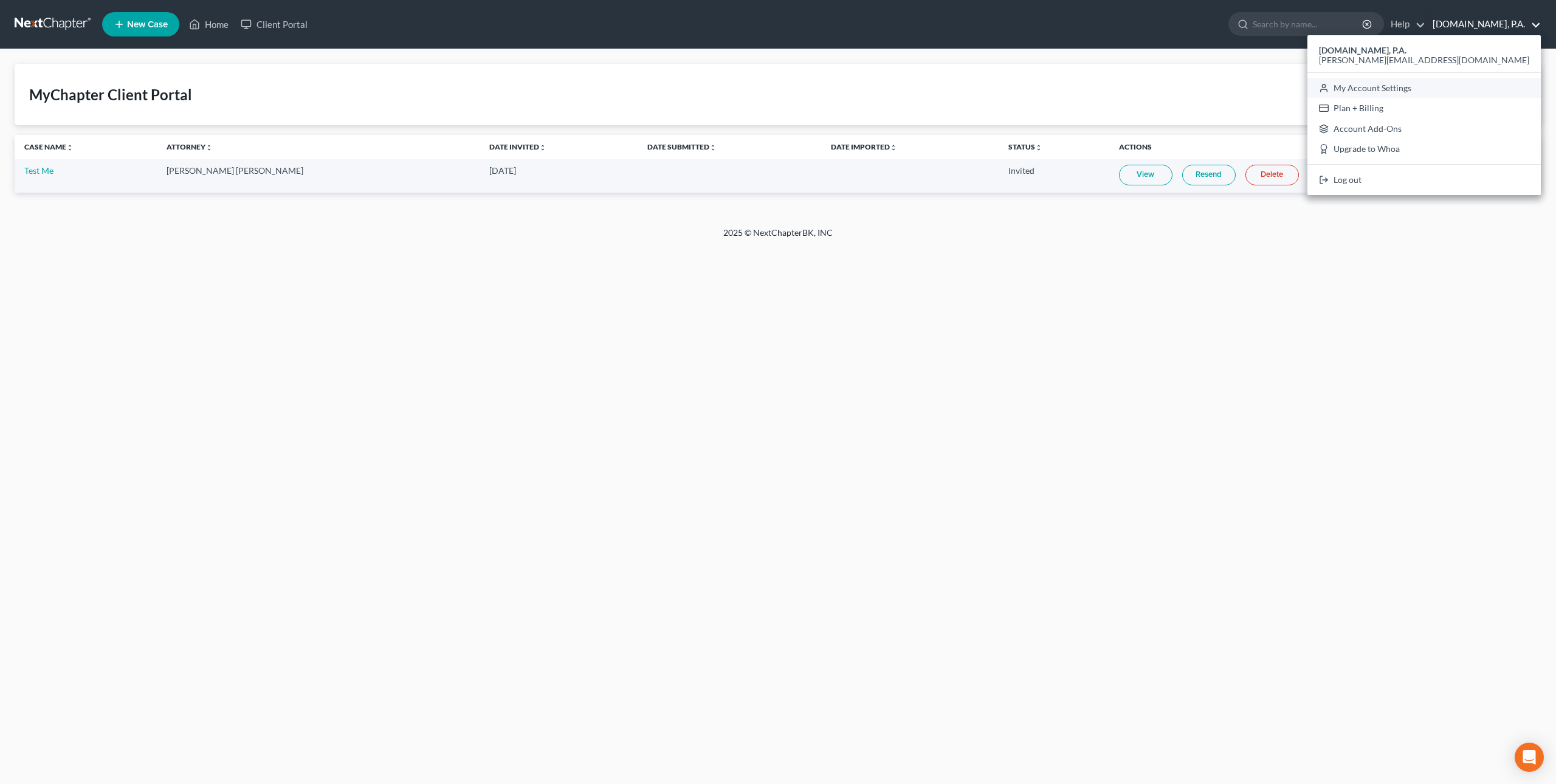
click at [1462, 91] on link "My Account Settings" at bounding box center [1424, 88] width 234 height 21
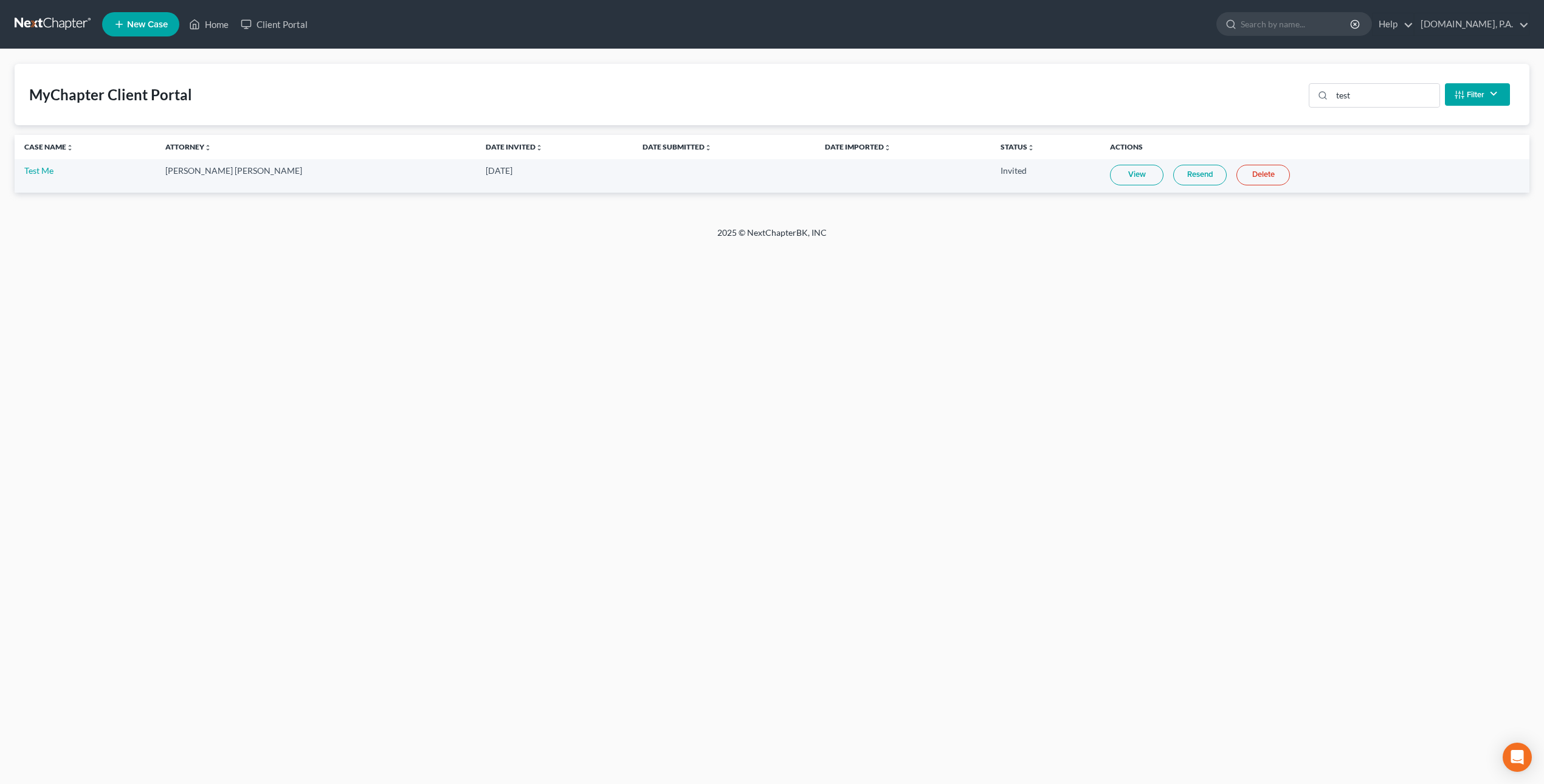
select select "15"
select select "24"
select select "9"
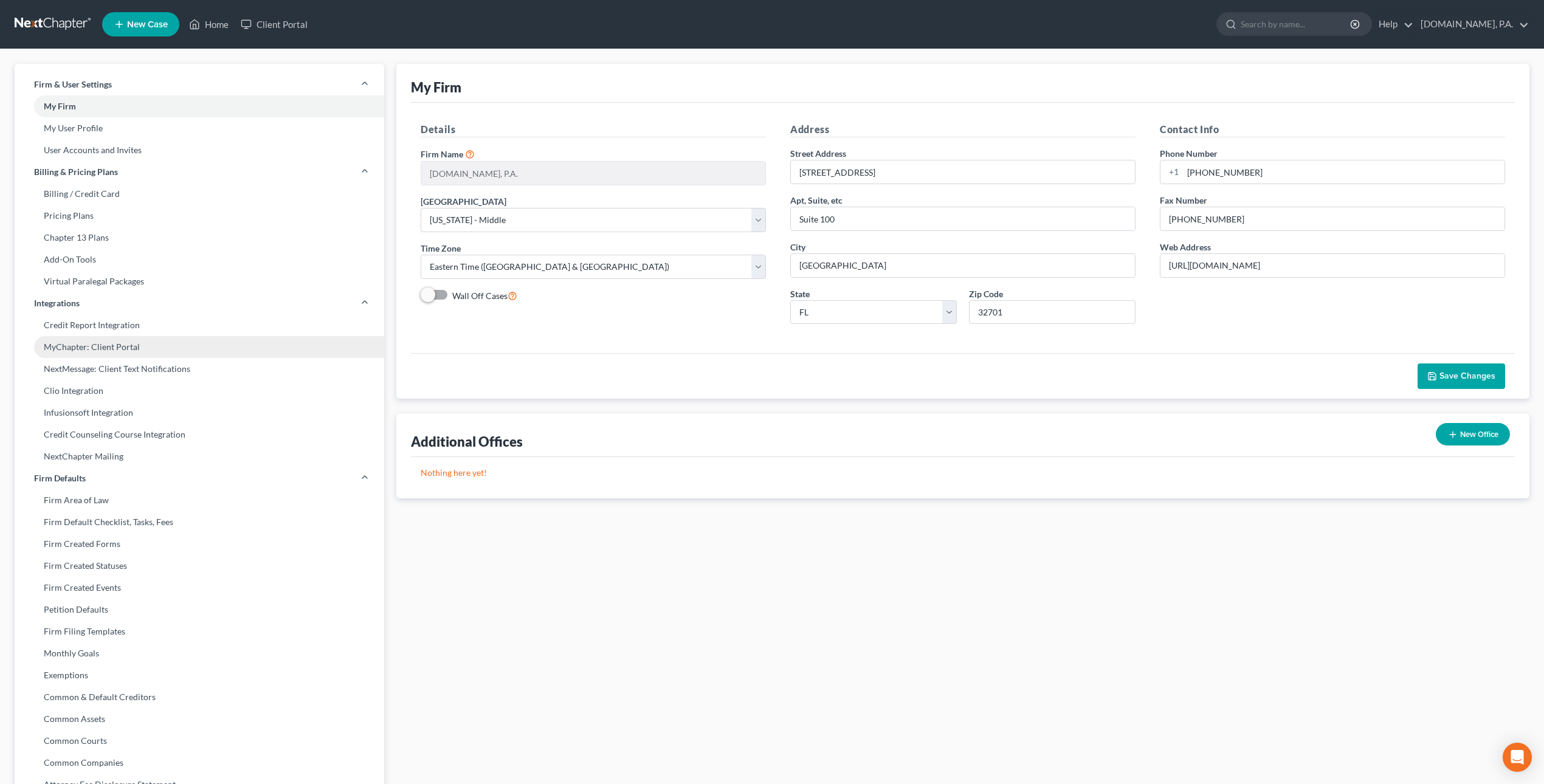
click at [109, 342] on link "MyChapter: Client Portal" at bounding box center [199, 347] width 369 height 22
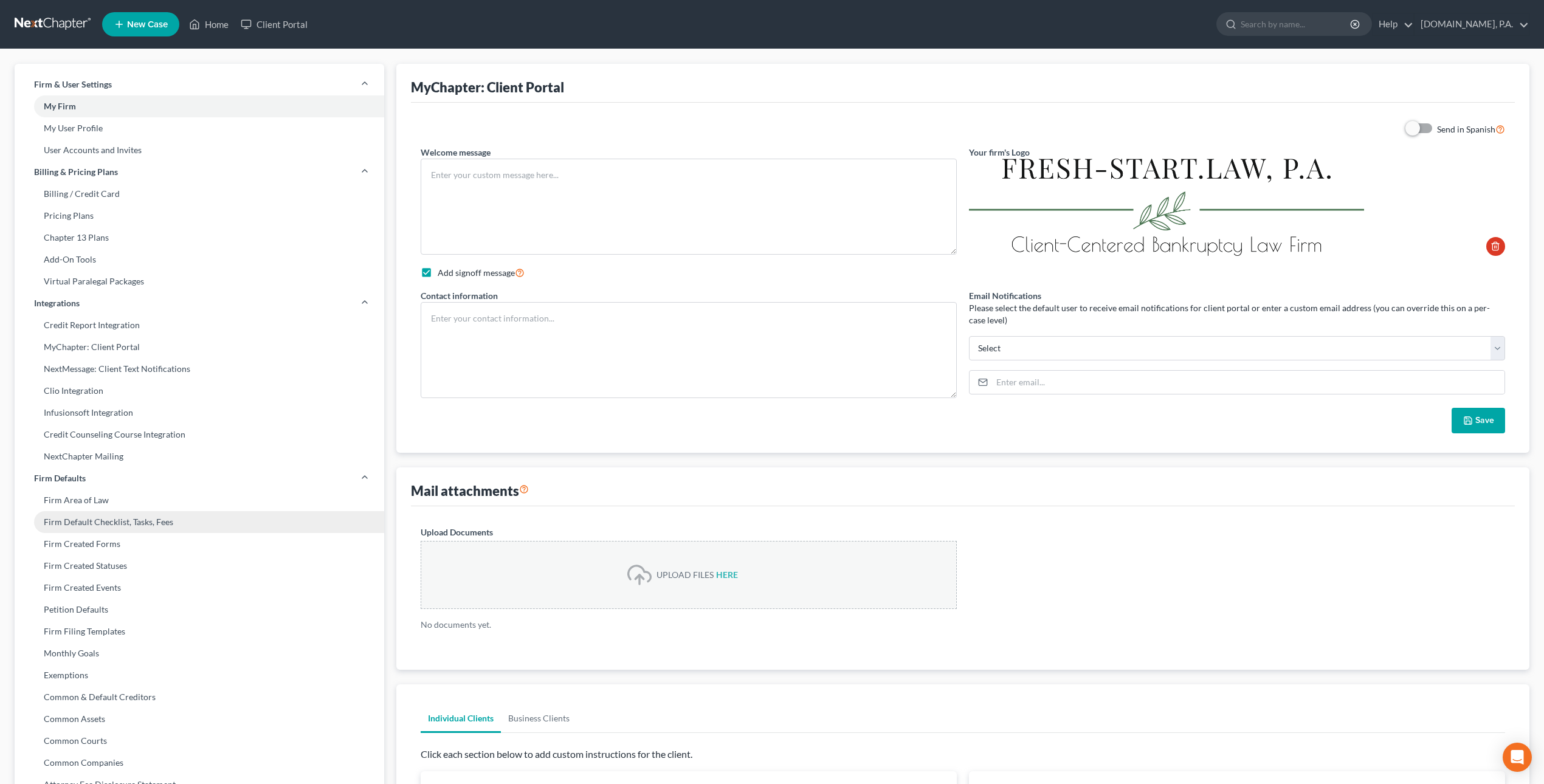
type textarea "Welcome to [DOMAIN_NAME]! Thank you for choosing us to assist you with the bank…"
checkbox input "true"
type textarea "____________________________________________ Legal Assistant Team's email: [EMA…"
type input "[EMAIL_ADDRESS][DOMAIN_NAME]"
